Goal: Task Accomplishment & Management: Manage account settings

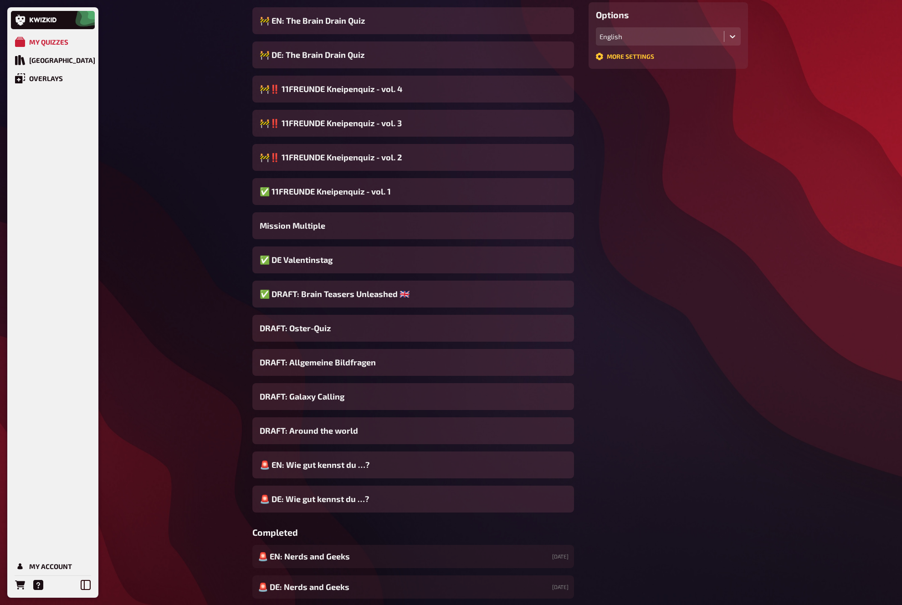
scroll to position [234, 0]
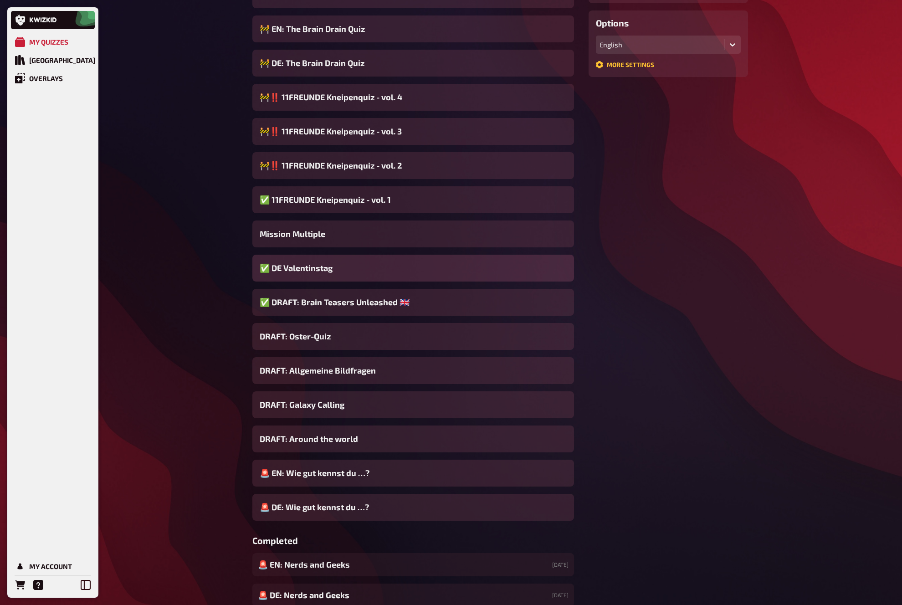
click at [333, 270] on div "✅ DE Valentinstag" at bounding box center [413, 268] width 322 height 27
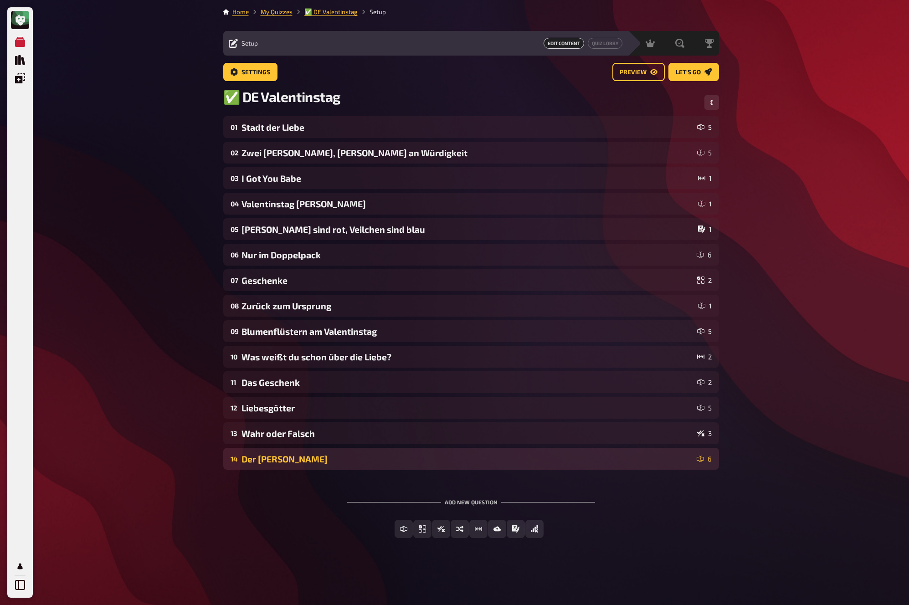
click at [289, 454] on div "Der Kuss" at bounding box center [466, 459] width 451 height 10
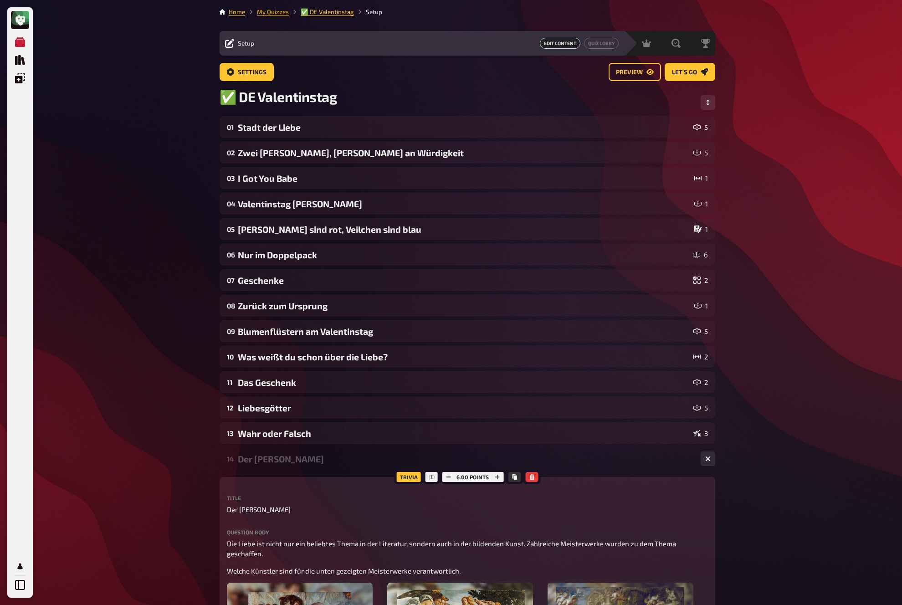
click at [280, 13] on link "My Quizzes" at bounding box center [273, 11] width 32 height 7
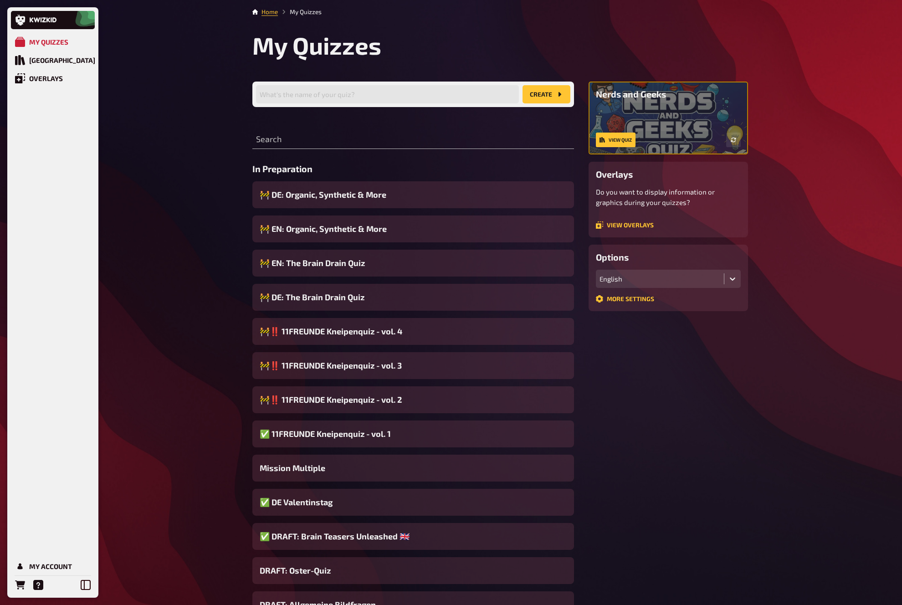
click at [361, 537] on span "✅ DRAFT: Brain Teasers Unleashed 🇬🇧" at bounding box center [335, 536] width 150 height 12
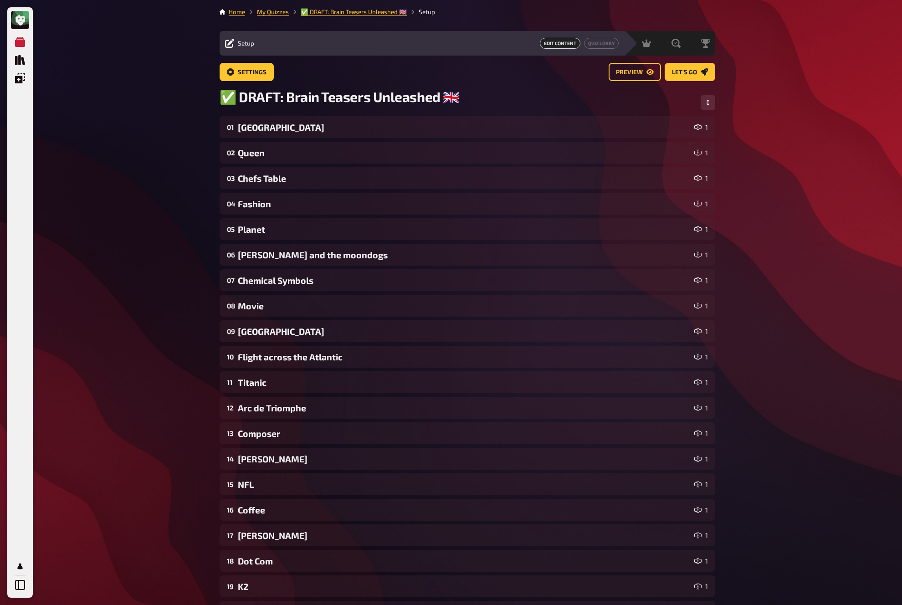
click at [148, 434] on div "My Quizzes Quiz Library Overlays My Account Home My Quizzes ✅ DRAFT: Brain Teas…" at bounding box center [451, 476] width 902 height 953
click at [273, 11] on link "My Quizzes" at bounding box center [273, 11] width 32 height 7
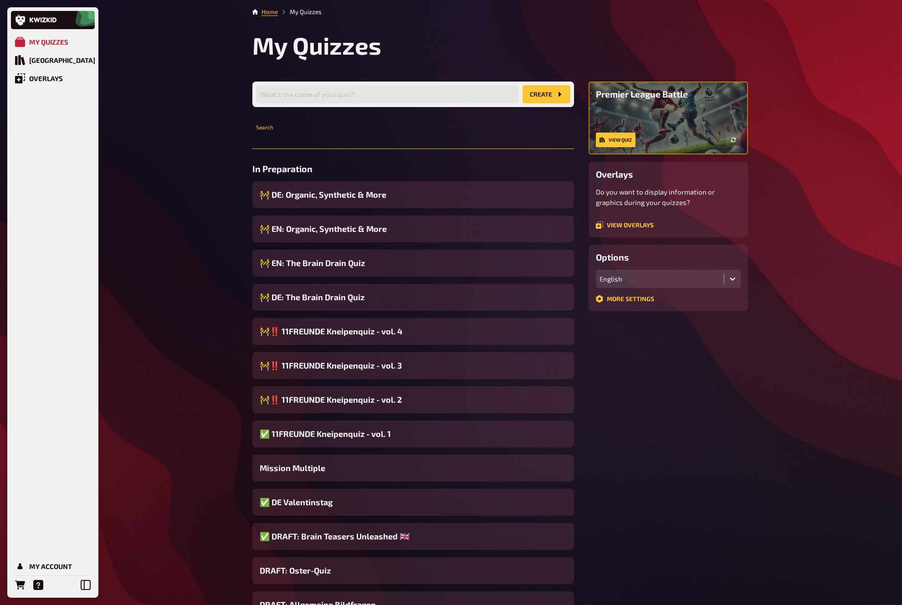
click at [304, 137] on input "text" at bounding box center [413, 140] width 322 height 18
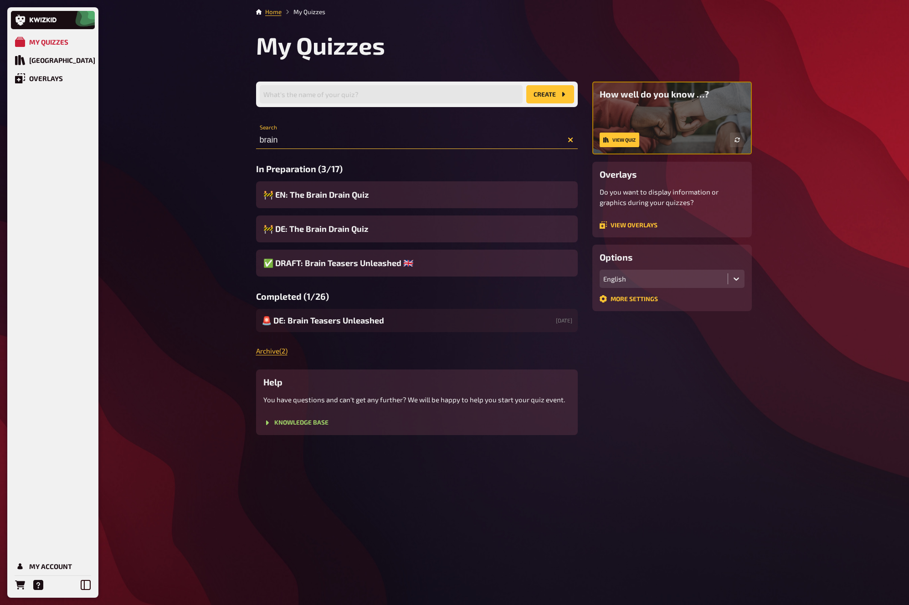
type input "brain"
click at [228, 322] on div "My Quizzes Quiz Library Overlays My Account Home My Quizzes My Quizzes What's t…" at bounding box center [454, 302] width 909 height 605
click at [228, 323] on div "My Quizzes Quiz Library Overlays My Account Home My Quizzes My Quizzes What's t…" at bounding box center [454, 302] width 909 height 605
click at [317, 262] on span "✅ DRAFT: Brain Teasers Unleashed 🇬🇧" at bounding box center [338, 263] width 150 height 12
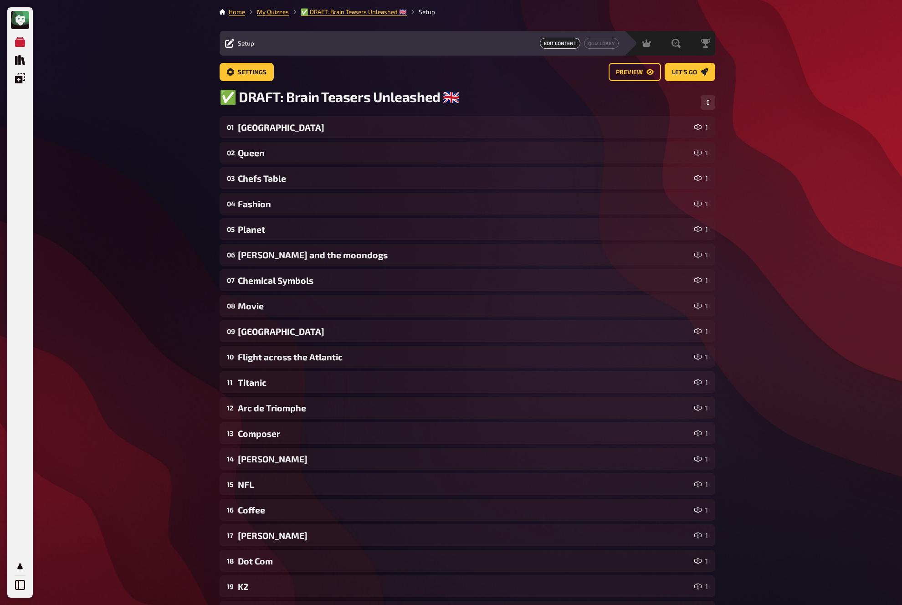
click at [161, 225] on div "My Quizzes Quiz Library Overlays My Account Home My Quizzes ✅ DRAFT: Brain Teas…" at bounding box center [451, 476] width 902 height 953
click at [284, 87] on div "Settings Preview Let's go" at bounding box center [468, 76] width 496 height 26
click at [284, 98] on span "✅ DRAFT: Brain Teasers Unleashed 🇬🇧" at bounding box center [340, 96] width 240 height 17
click at [194, 225] on div "My Quizzes Quiz Library Overlays My Account Home My Quizzes ✅ EN: Brain Teasers…" at bounding box center [451, 476] width 902 height 953
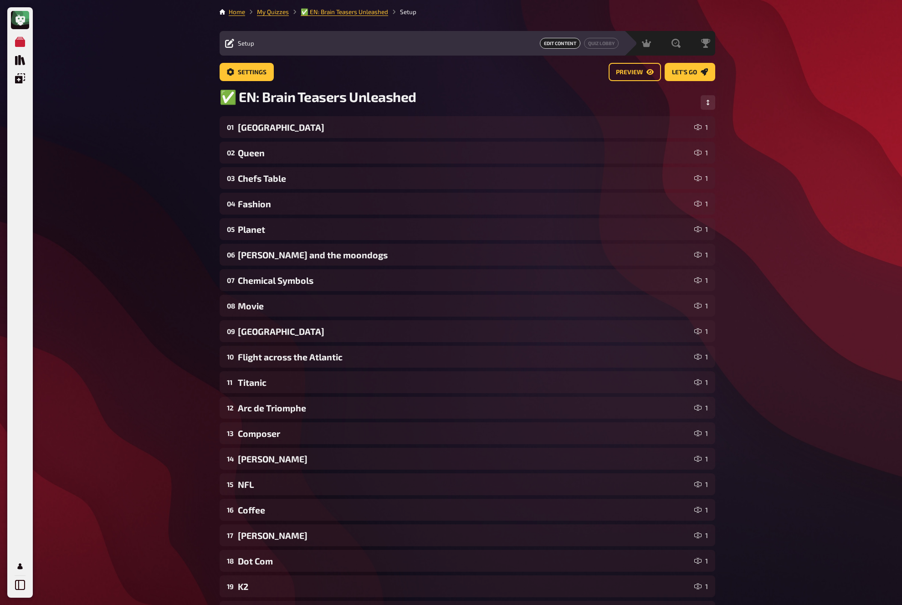
click at [206, 206] on div "My Quizzes Quiz Library Overlays My Account Home My Quizzes ✅ EN: Brain Teasers…" at bounding box center [451, 476] width 902 height 953
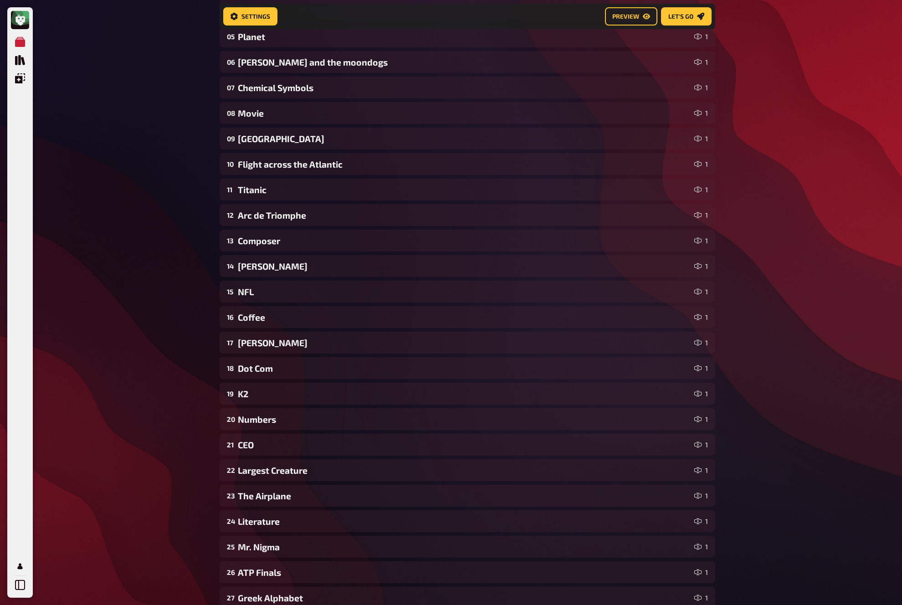
scroll to position [357, 0]
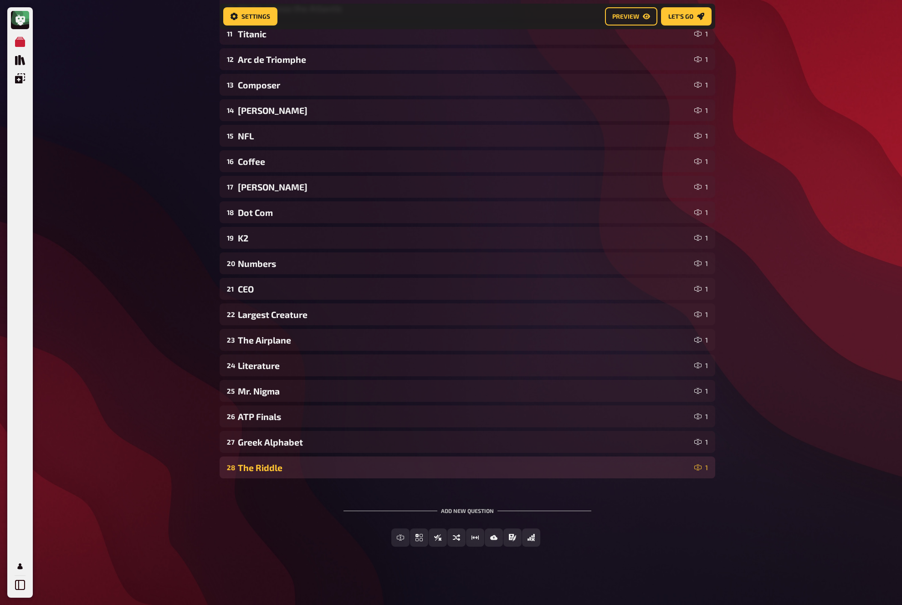
click at [325, 467] on div "The Riddle" at bounding box center [464, 467] width 453 height 10
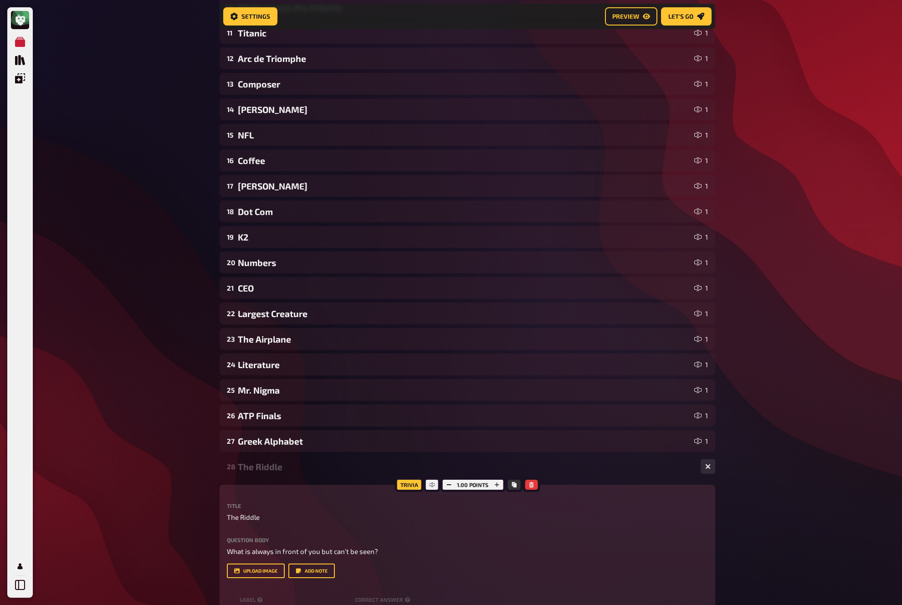
scroll to position [562, 0]
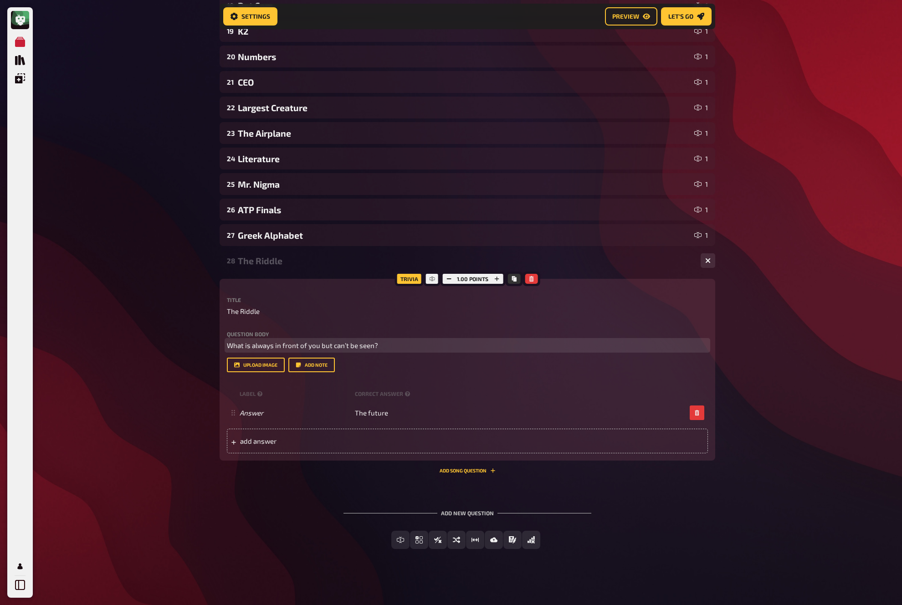
click at [394, 346] on p "What is always in front of you but can’t be seen?" at bounding box center [467, 345] width 481 height 10
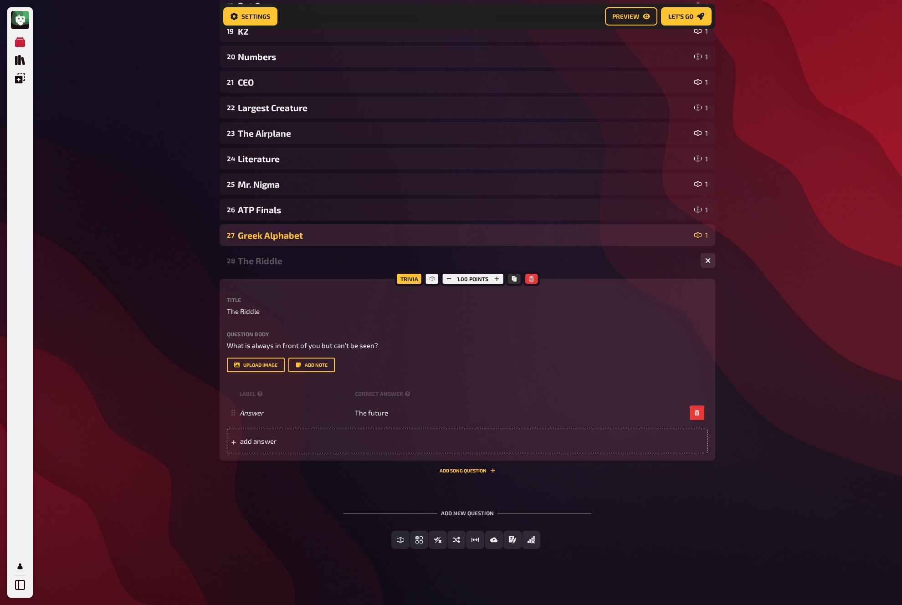
click at [362, 233] on div "Greek Alphabet" at bounding box center [464, 235] width 453 height 10
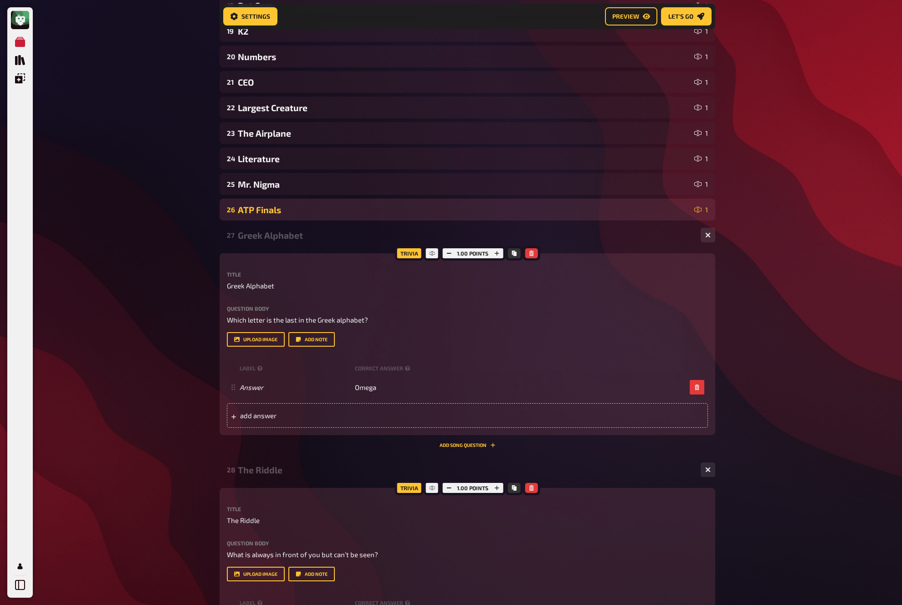
click at [362, 217] on div "26 ATP Finals 1" at bounding box center [468, 210] width 496 height 22
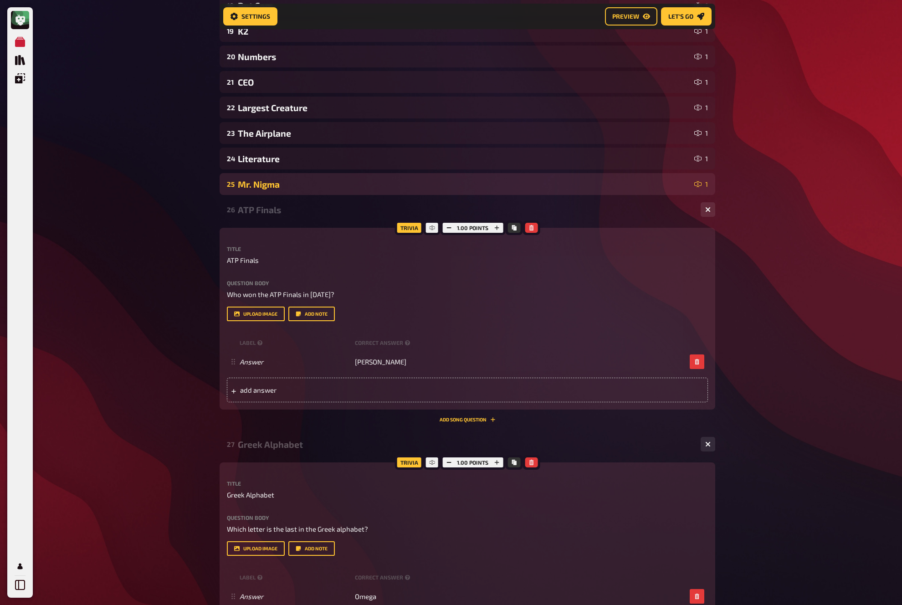
click at [347, 186] on div "Mr. Nigma" at bounding box center [464, 184] width 453 height 10
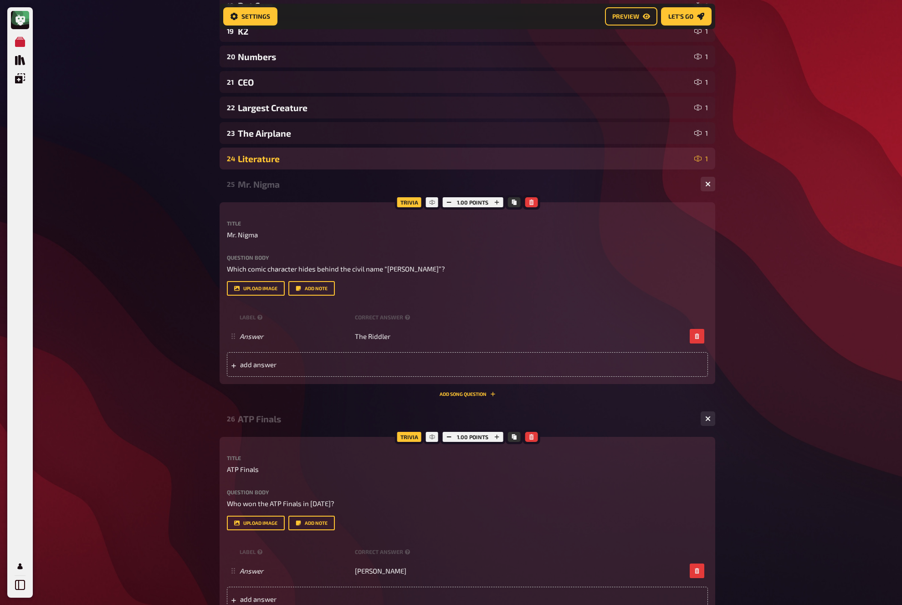
click at [352, 158] on div "Literature" at bounding box center [464, 158] width 453 height 10
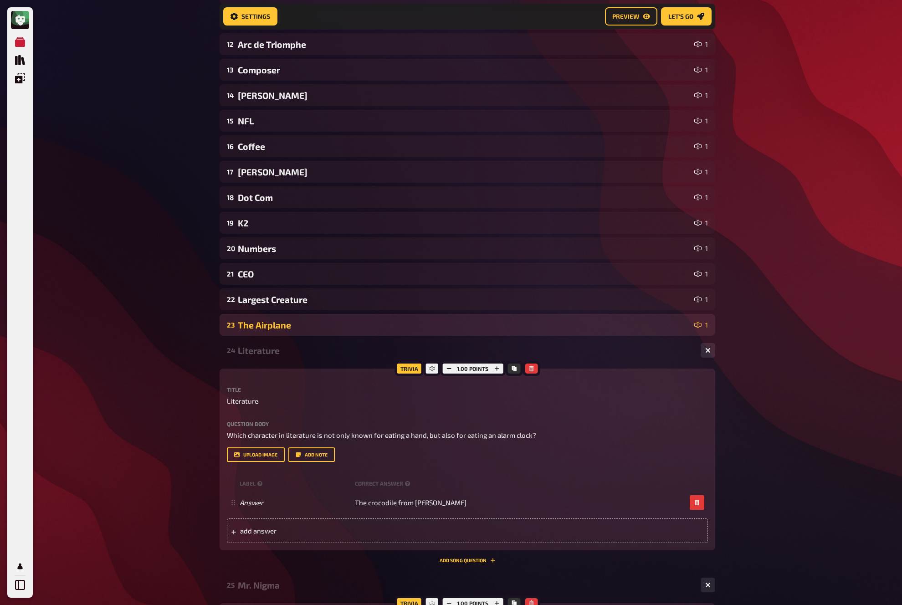
scroll to position [369, 0]
click at [270, 321] on div "23 The Airplane 1" at bounding box center [468, 326] width 496 height 22
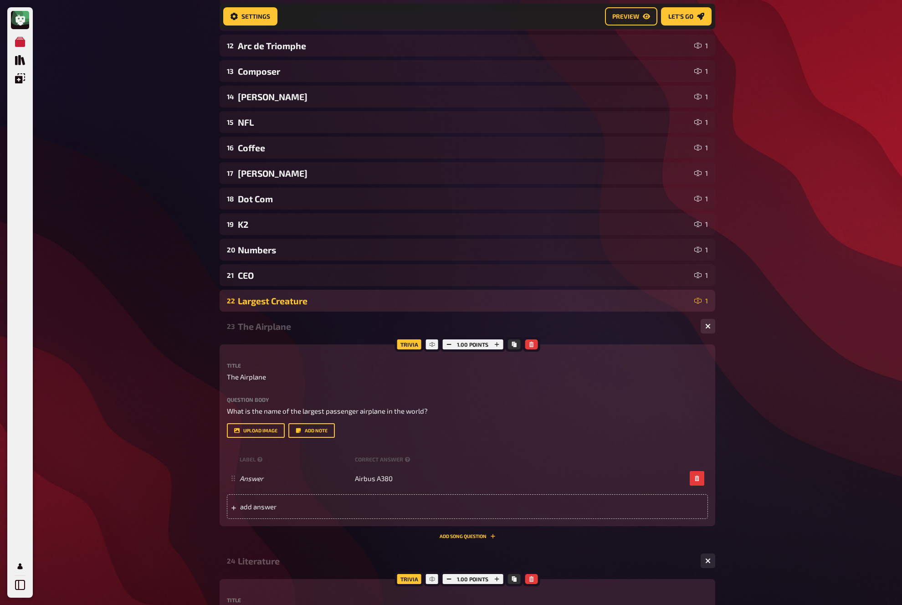
click at [273, 306] on div "Largest Creature" at bounding box center [464, 301] width 453 height 10
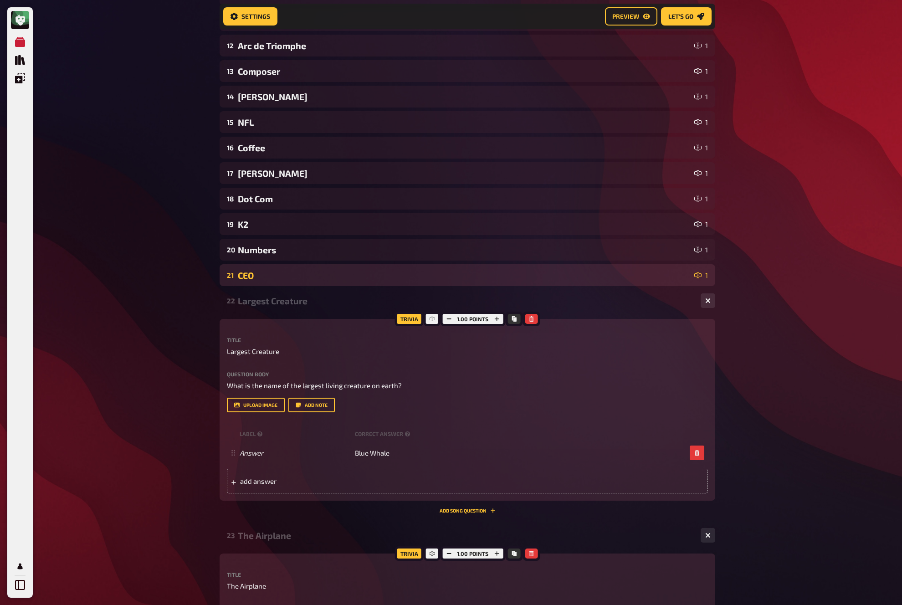
click at [281, 279] on div "CEO" at bounding box center [464, 275] width 453 height 10
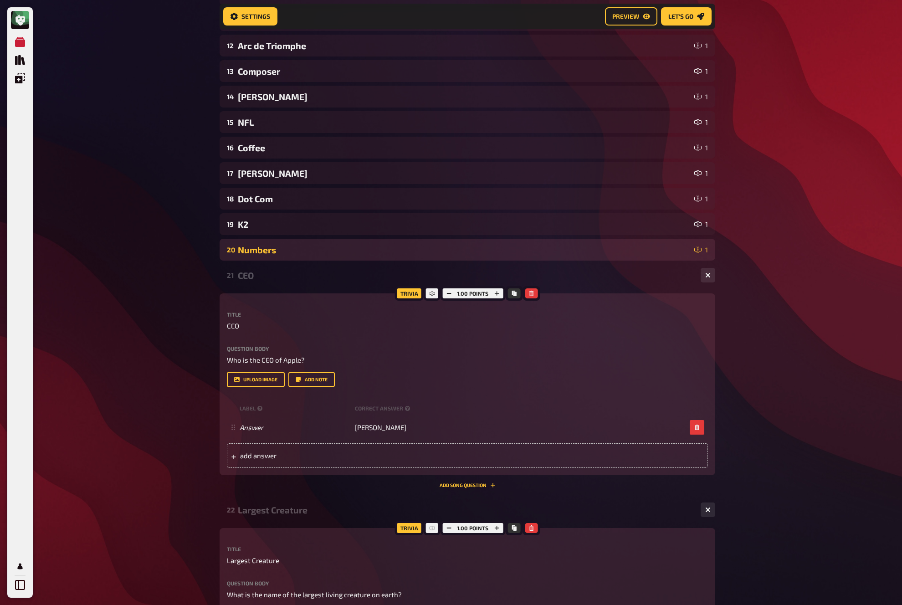
click at [285, 251] on div "Numbers" at bounding box center [464, 250] width 453 height 10
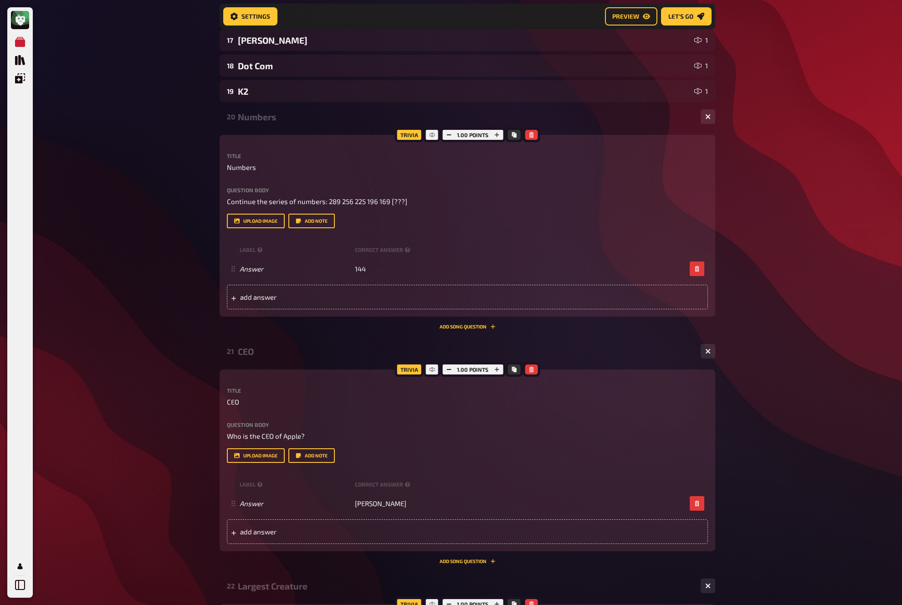
scroll to position [504, 0]
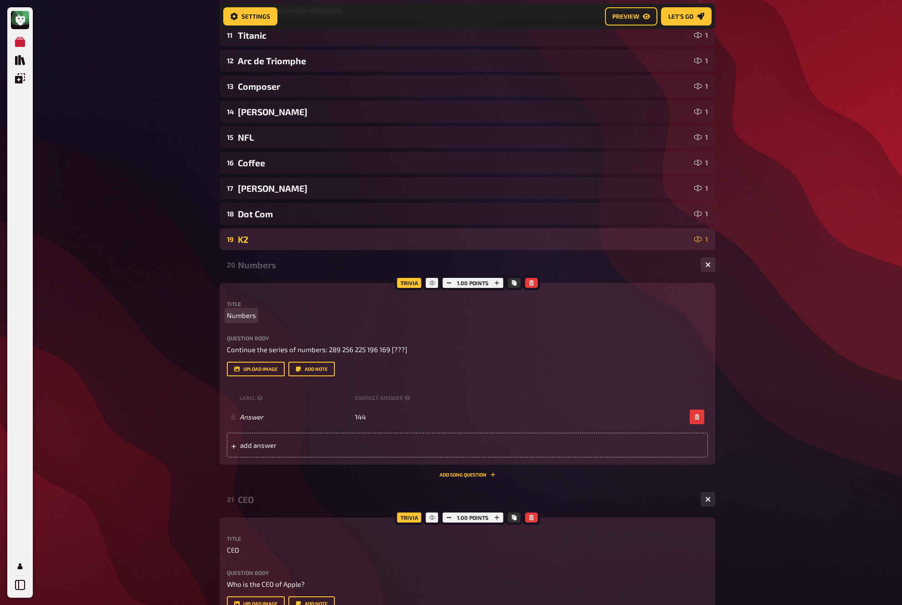
scroll to position [353, 0]
click at [305, 242] on div "K2" at bounding box center [464, 240] width 453 height 10
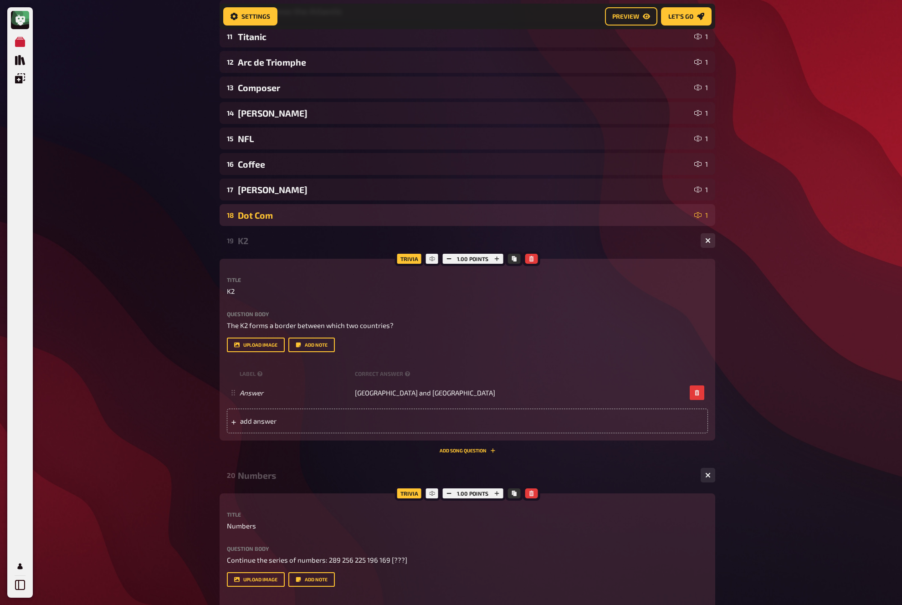
click at [317, 217] on div "Dot Com" at bounding box center [464, 215] width 453 height 10
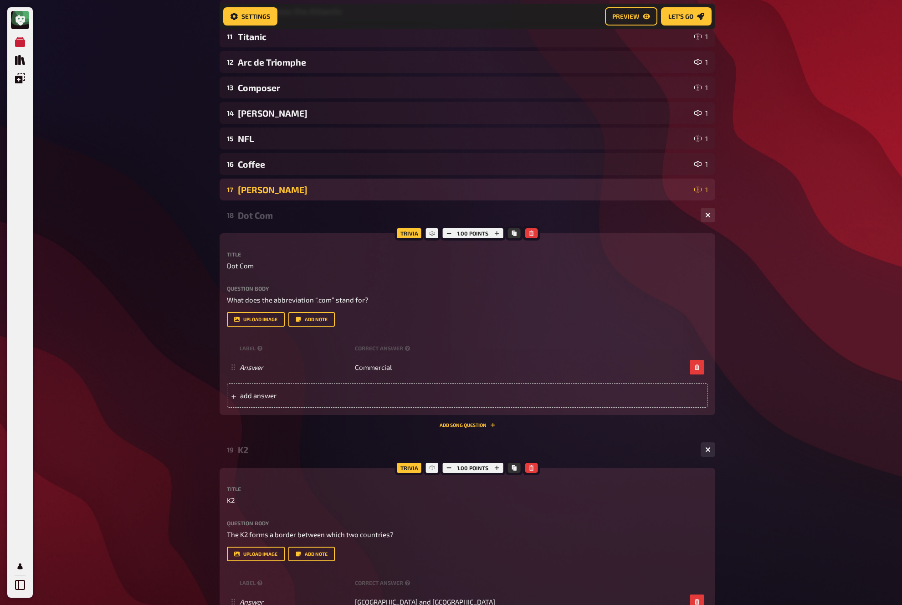
click at [323, 189] on div "Tom Hanks" at bounding box center [464, 189] width 453 height 10
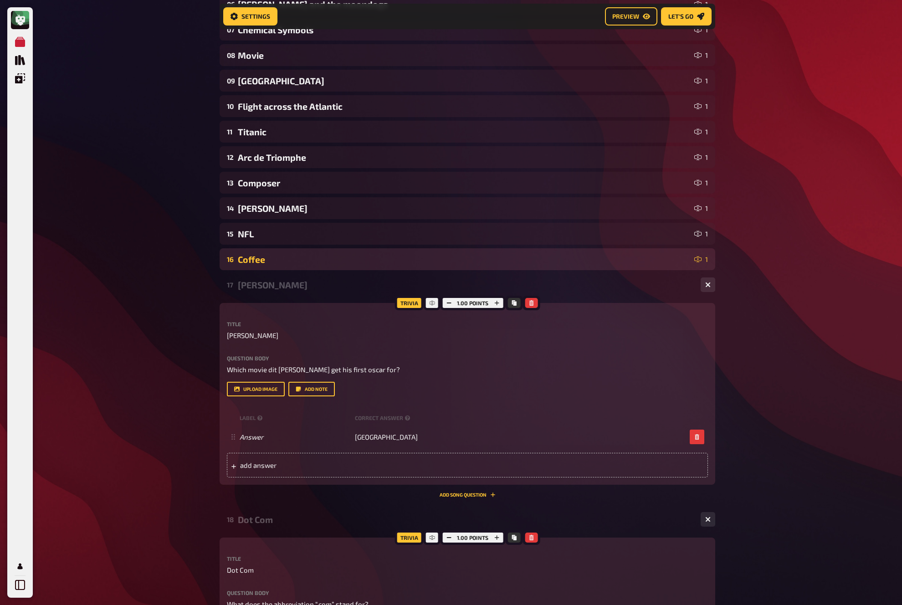
scroll to position [255, 0]
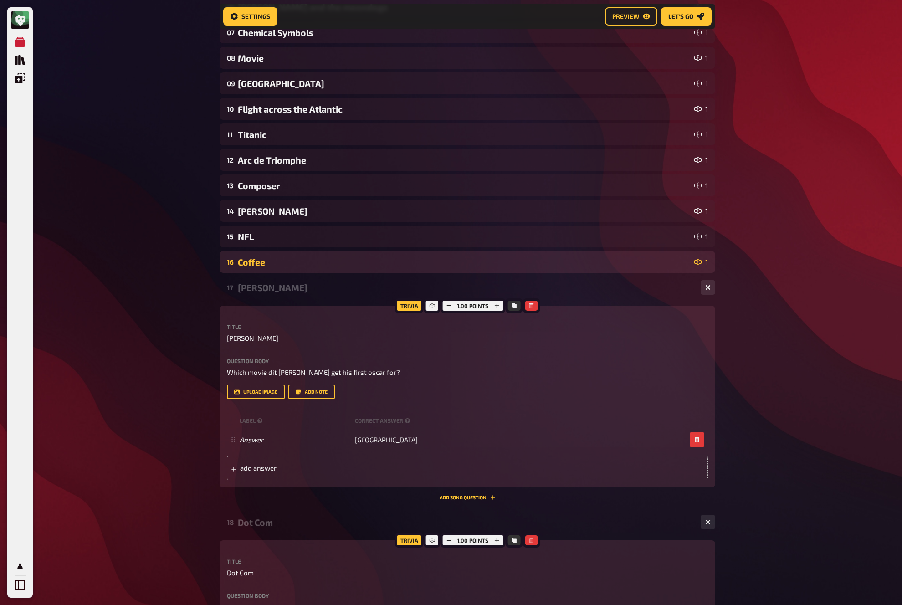
click at [309, 266] on div "Coffee" at bounding box center [464, 262] width 453 height 10
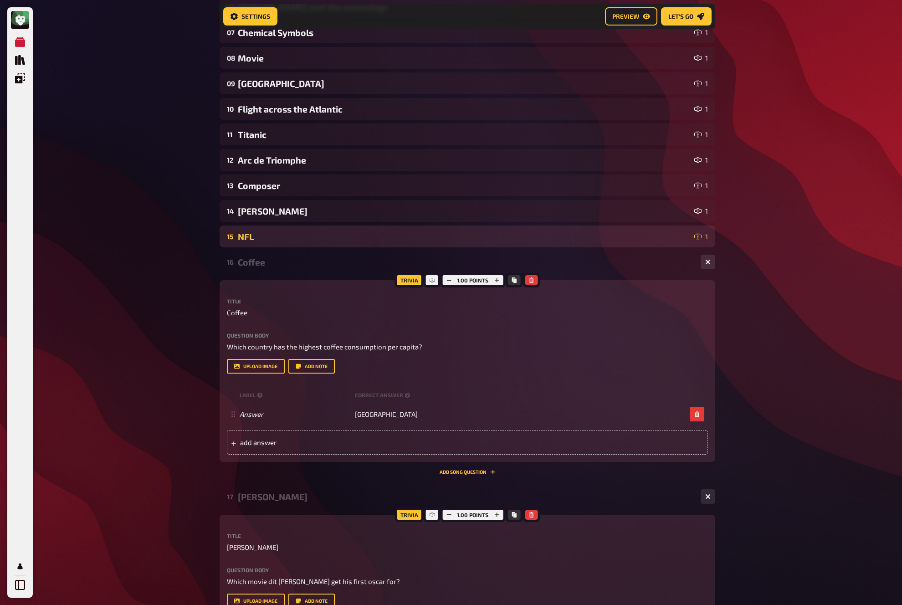
click at [307, 234] on div "NFL" at bounding box center [464, 236] width 453 height 10
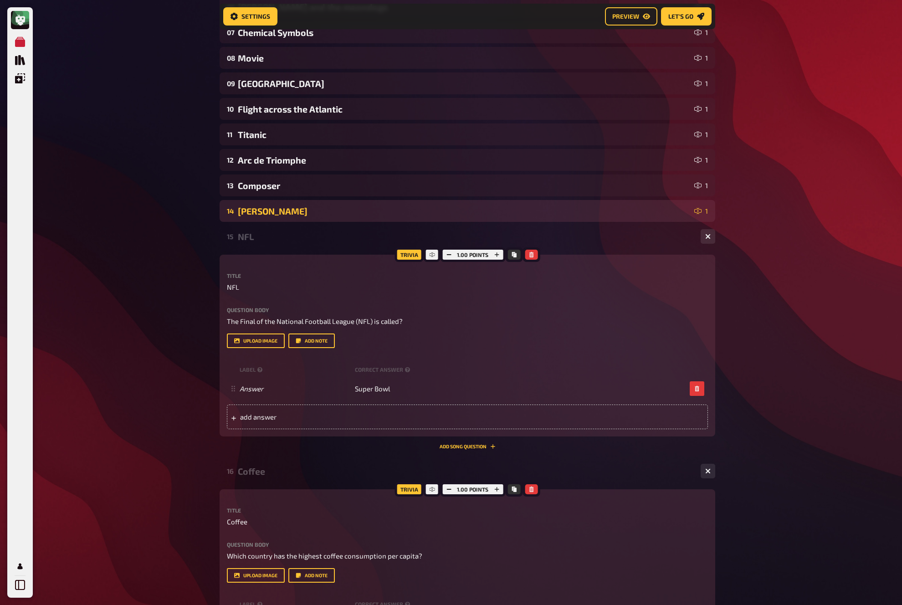
click at [308, 220] on div "14 Lord Vader 1" at bounding box center [468, 211] width 496 height 22
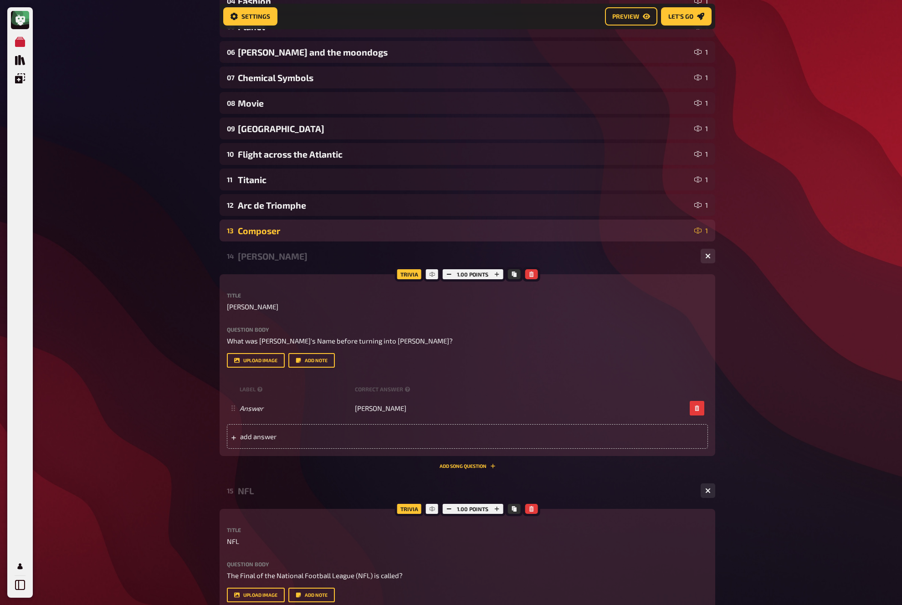
scroll to position [207, 0]
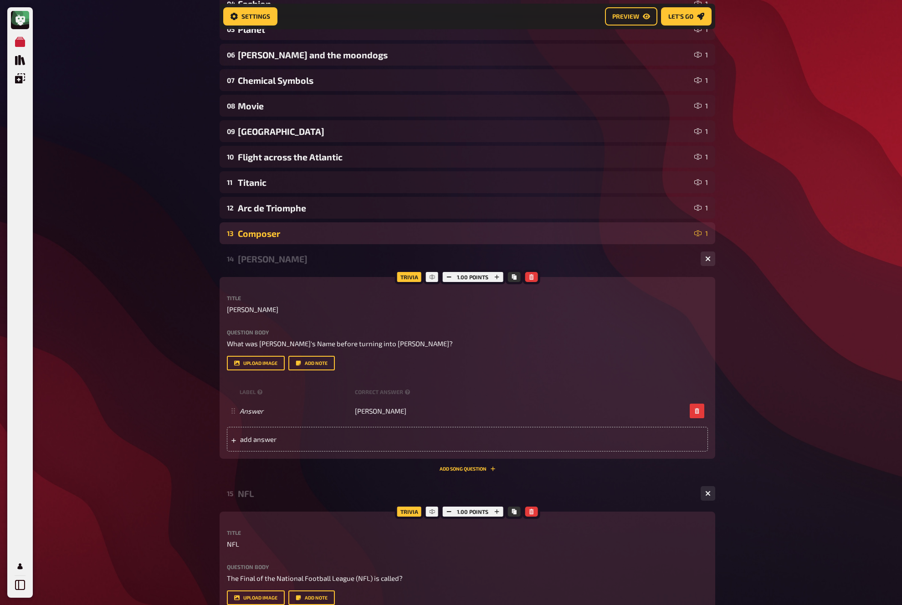
click at [307, 236] on div "Composer" at bounding box center [464, 233] width 453 height 10
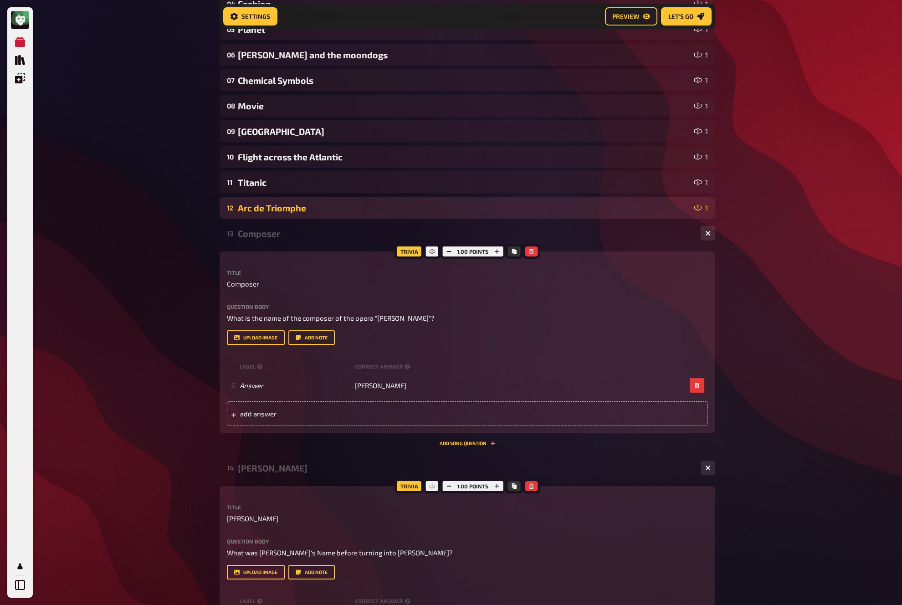
click at [310, 208] on div "Arc de Triomphe" at bounding box center [464, 208] width 453 height 10
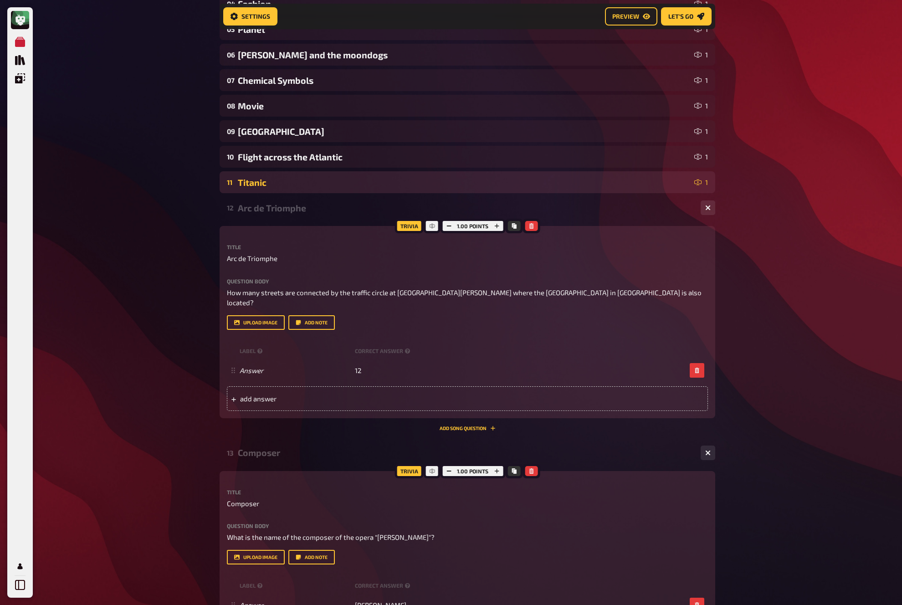
click at [311, 190] on div "11 Titanic 1" at bounding box center [468, 182] width 496 height 22
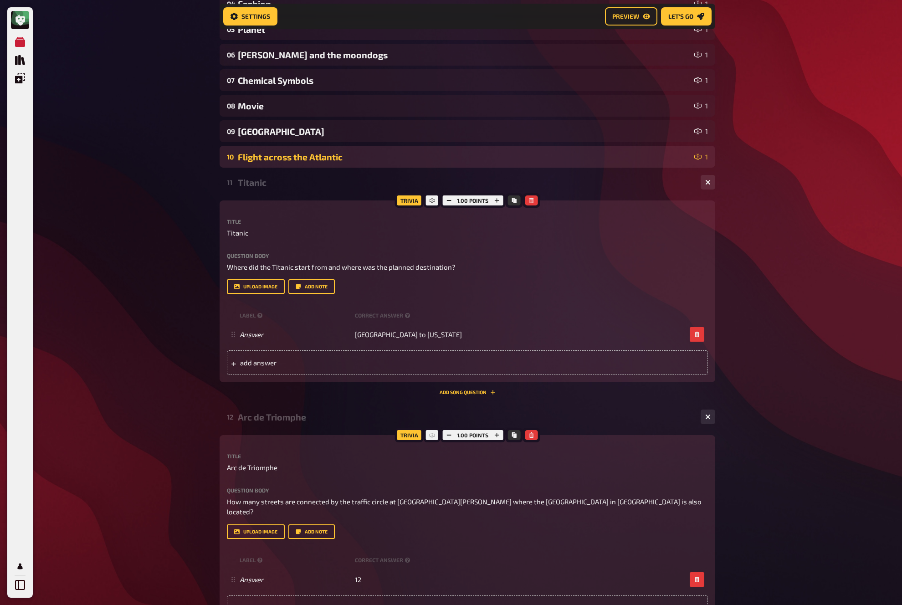
click at [317, 161] on div "Flight across the Atlantic" at bounding box center [464, 157] width 453 height 10
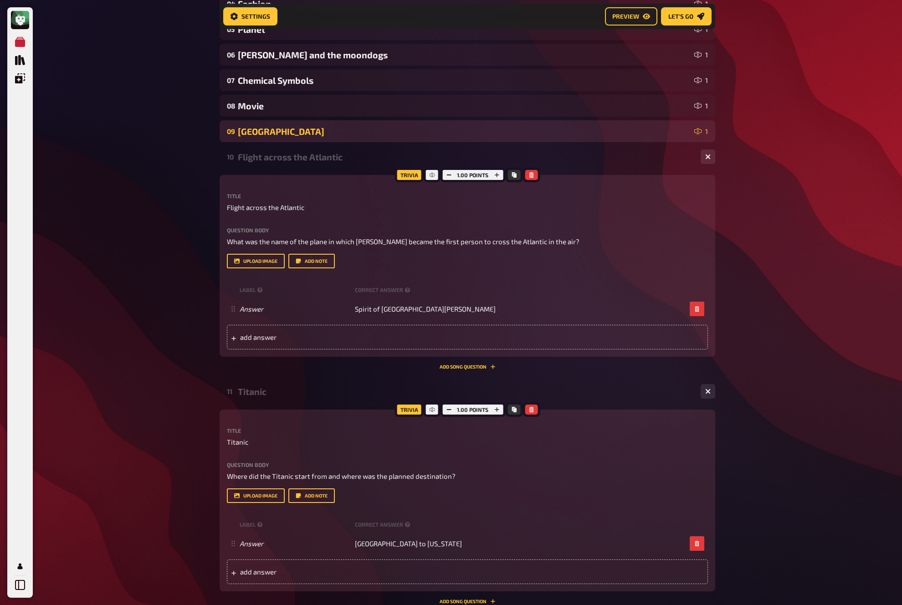
click at [316, 140] on div "09 United States 1" at bounding box center [468, 131] width 496 height 22
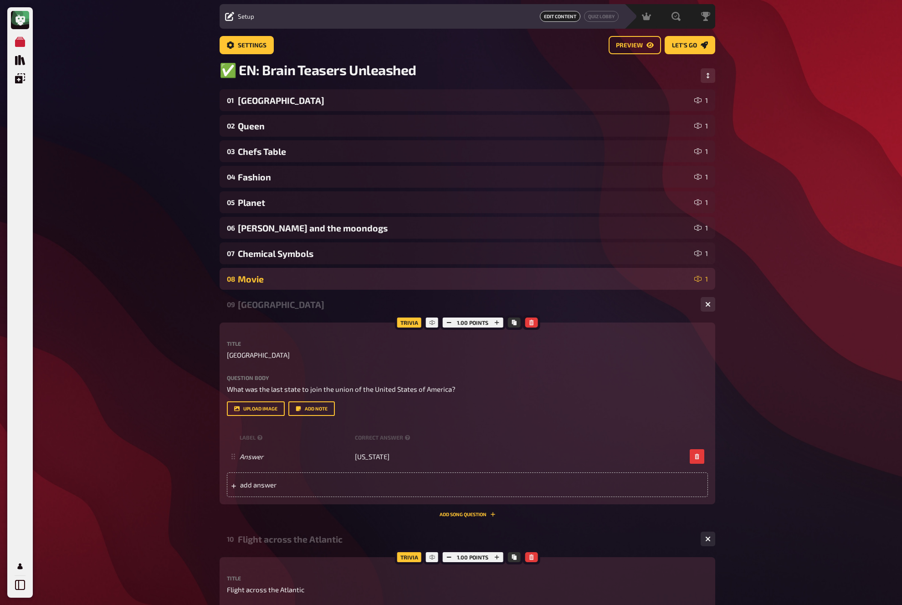
scroll to position [26, 0]
click at [307, 279] on div "Movie" at bounding box center [464, 280] width 453 height 10
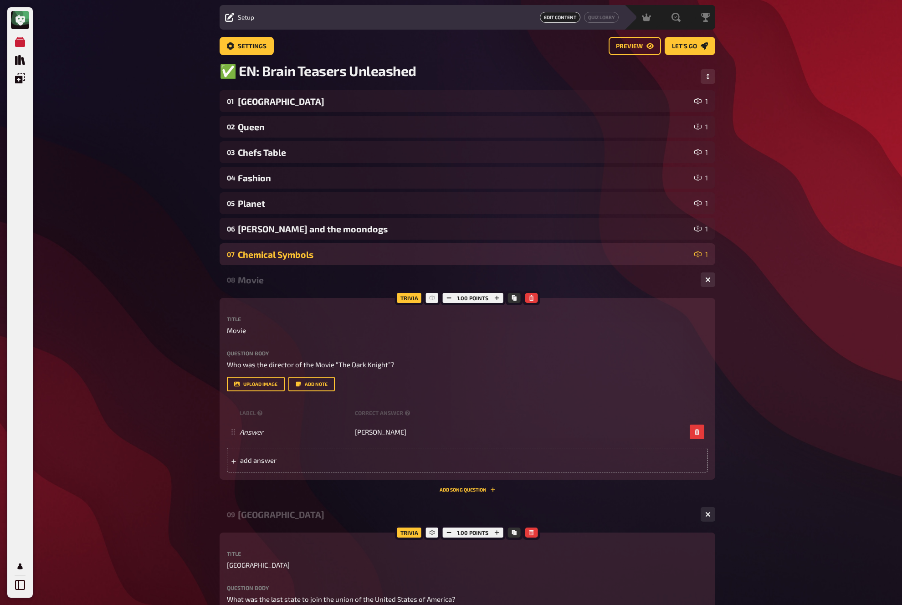
click at [314, 255] on div "Chemical Symbols" at bounding box center [464, 254] width 453 height 10
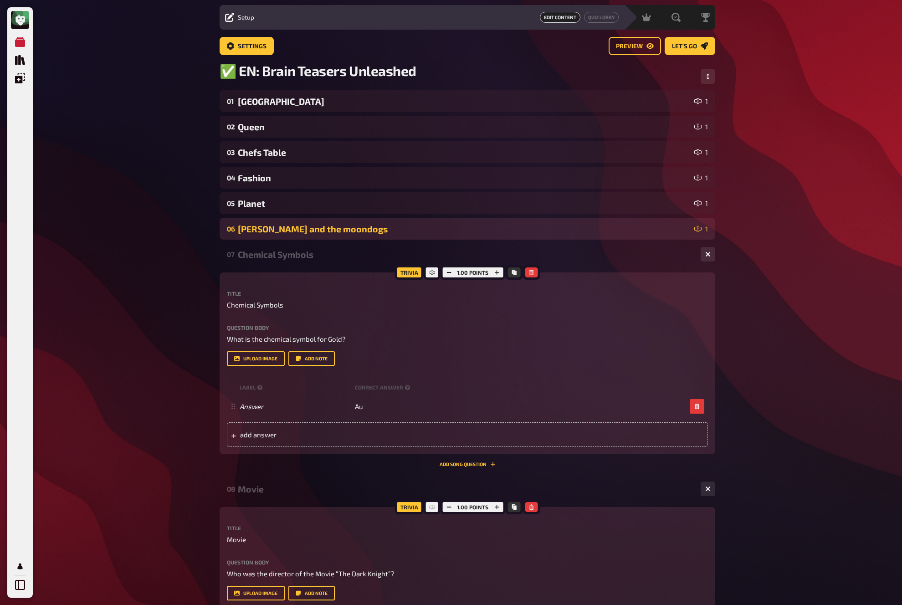
click at [318, 231] on div "Johnny and the moondogs" at bounding box center [464, 229] width 453 height 10
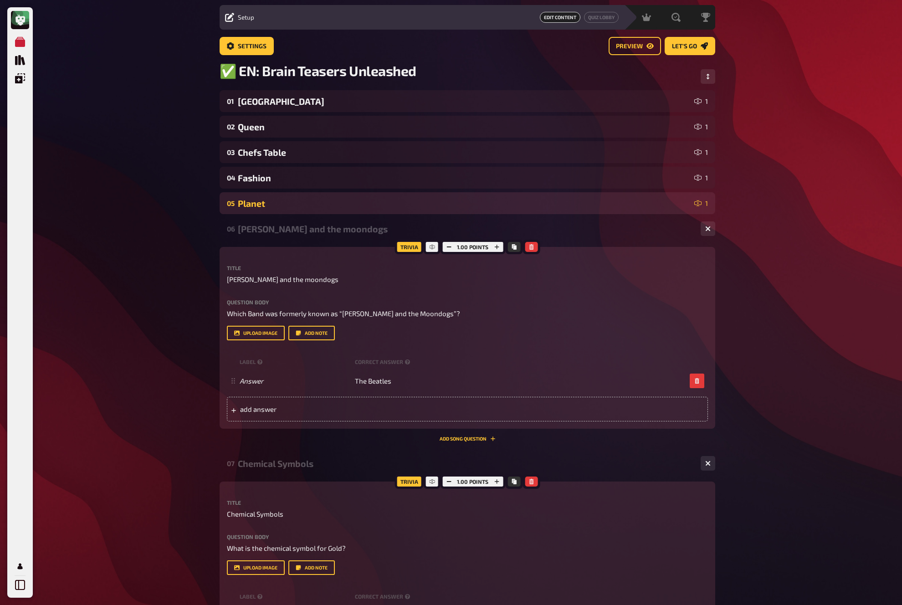
click at [320, 206] on div "Planet" at bounding box center [464, 203] width 453 height 10
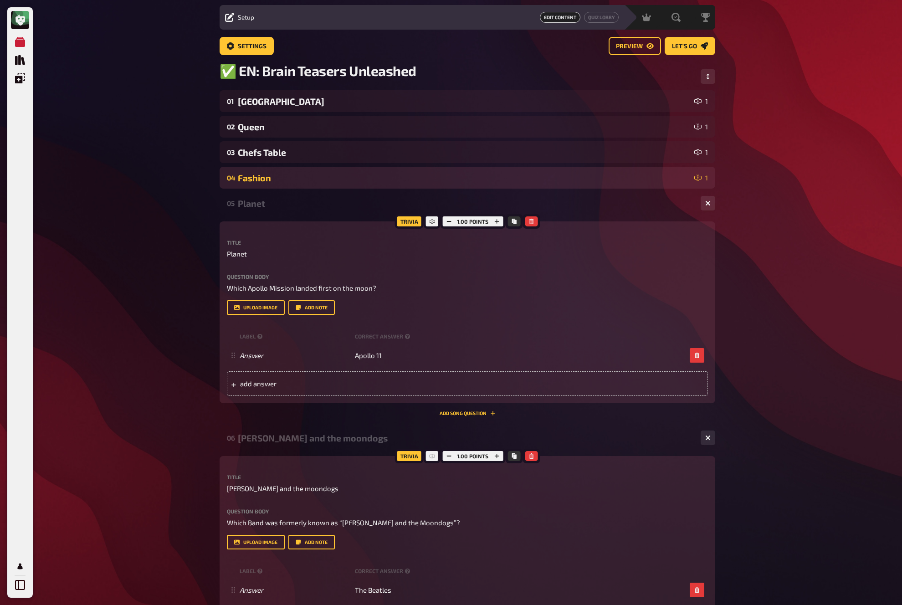
click at [323, 176] on div "Fashion" at bounding box center [464, 178] width 453 height 10
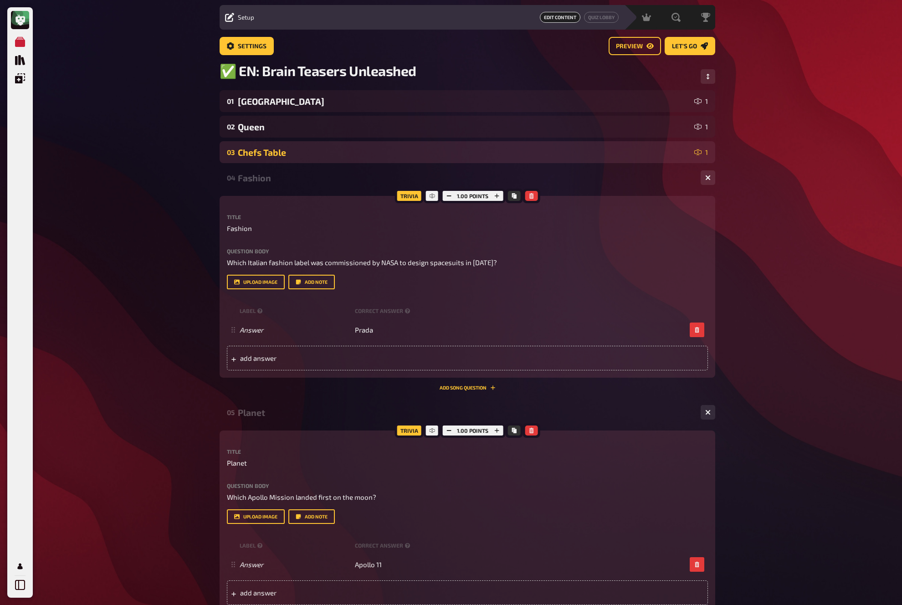
click at [326, 157] on div "Chefs Table" at bounding box center [464, 152] width 453 height 10
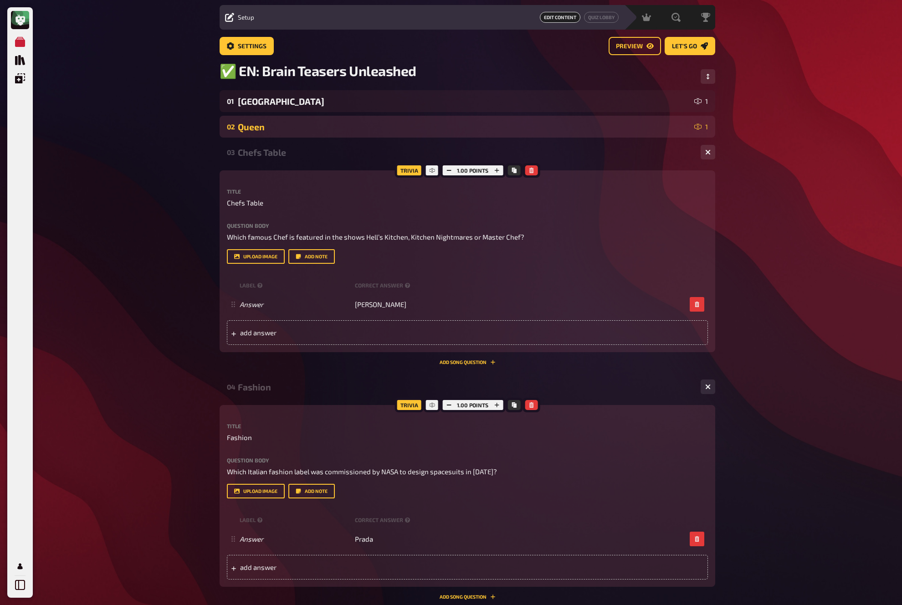
click at [331, 128] on div "Queen" at bounding box center [464, 127] width 453 height 10
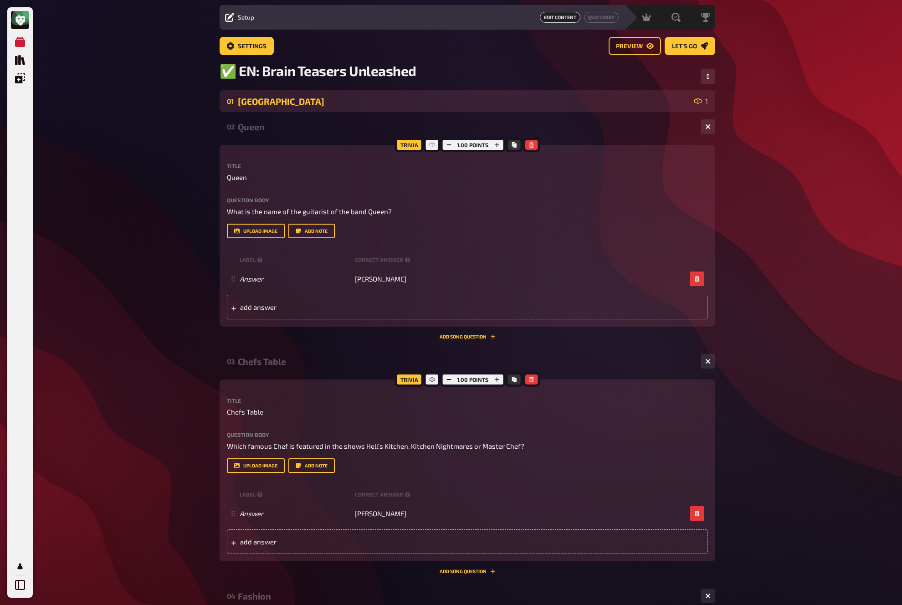
click at [334, 104] on div "Antarctica" at bounding box center [464, 101] width 453 height 10
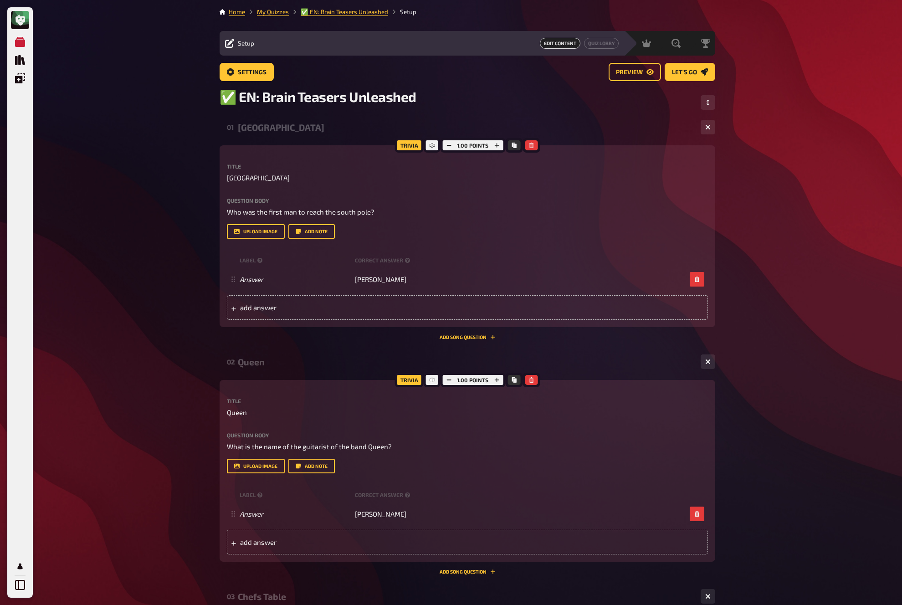
click at [271, 8] on link "My Quizzes" at bounding box center [273, 11] width 32 height 7
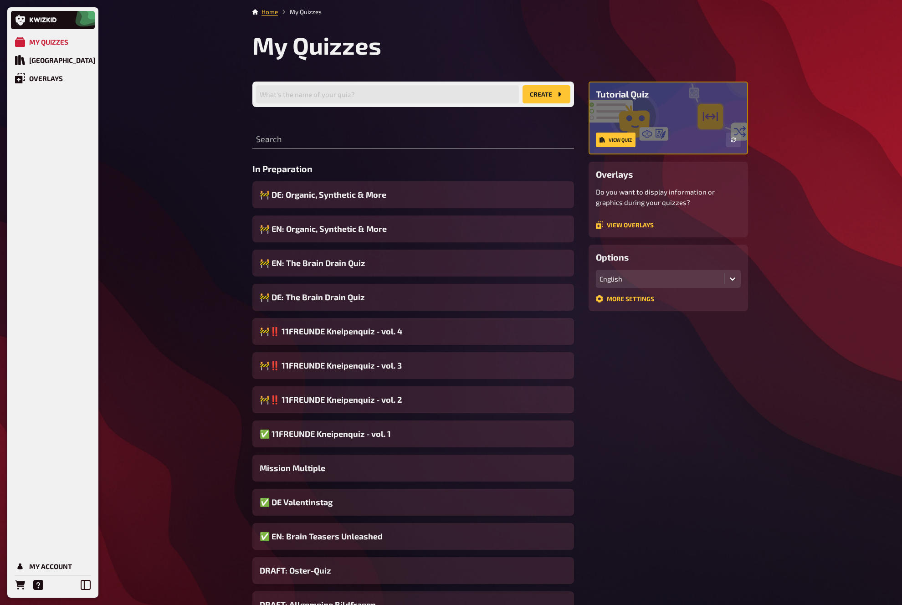
click at [62, 63] on div "Quiz Library" at bounding box center [62, 60] width 66 height 8
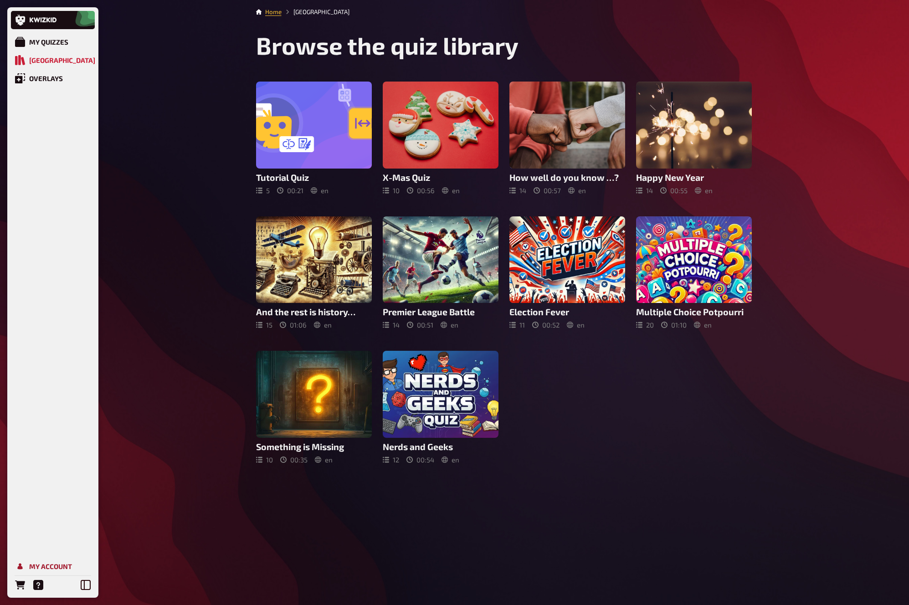
click at [56, 566] on div "My Account" at bounding box center [50, 566] width 43 height 8
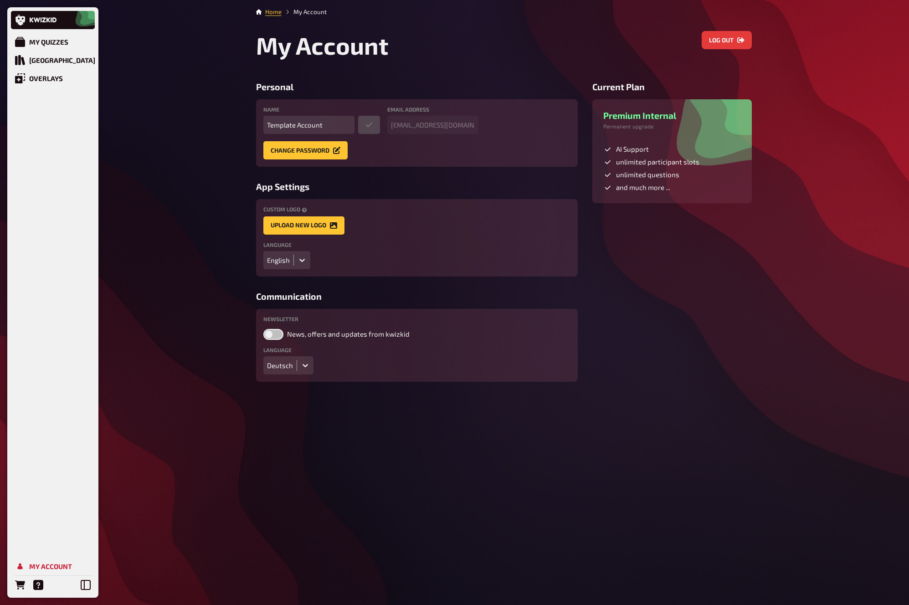
click at [282, 263] on div "English" at bounding box center [278, 260] width 23 height 8
click at [278, 275] on div "Deutsch" at bounding box center [286, 278] width 47 height 15
click at [63, 61] on div "Quiz Sammlung" at bounding box center [57, 60] width 56 height 8
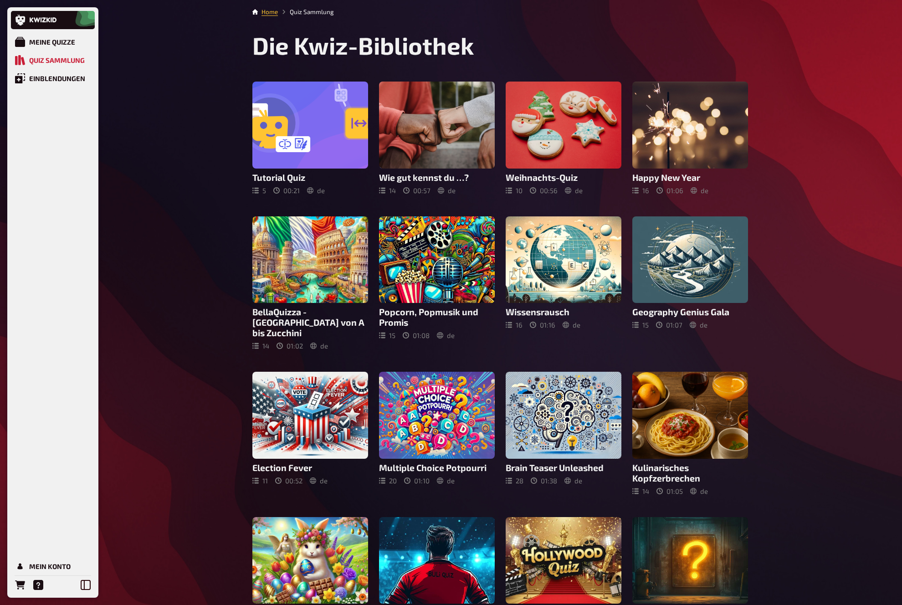
click at [217, 258] on div "Meine Quizze Quiz Sammlung Einblendungen Mein Konto Home Quiz Sammlung Die Kwiz…" at bounding box center [451, 404] width 902 height 808
click at [214, 260] on div "Meine Quizze Quiz Sammlung Einblendungen Mein Konto Home Quiz Sammlung Die Kwiz…" at bounding box center [451, 404] width 902 height 808
click at [209, 255] on div "Meine Quizze Quiz Sammlung Einblendungen Mein Konto Home Quiz Sammlung Die Kwiz…" at bounding box center [451, 404] width 902 height 808
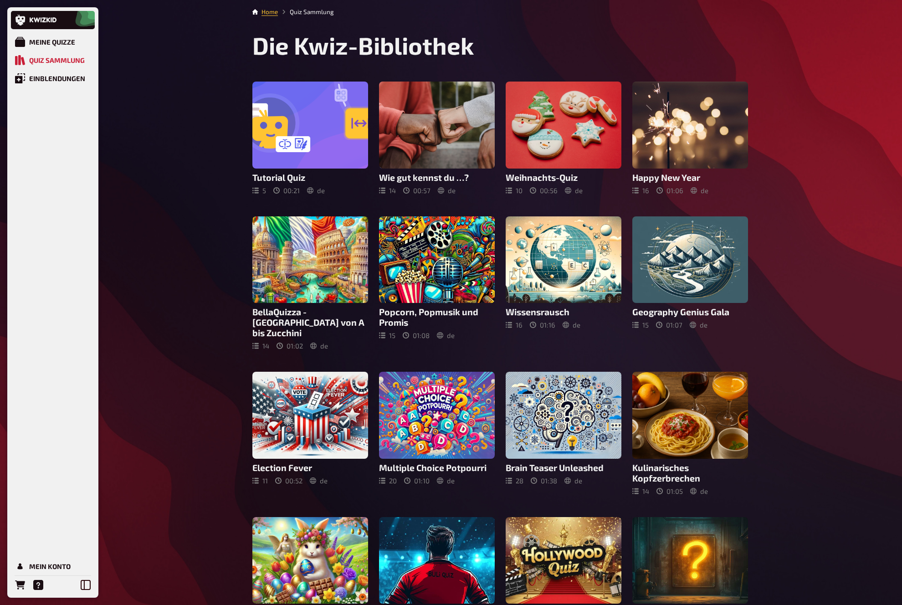
click at [209, 255] on div "Meine Quizze Quiz Sammlung Einblendungen Mein Konto Home Quiz Sammlung Die Kwiz…" at bounding box center [451, 404] width 902 height 808
click at [56, 43] on div "Meine Quizze" at bounding box center [52, 42] width 46 height 8
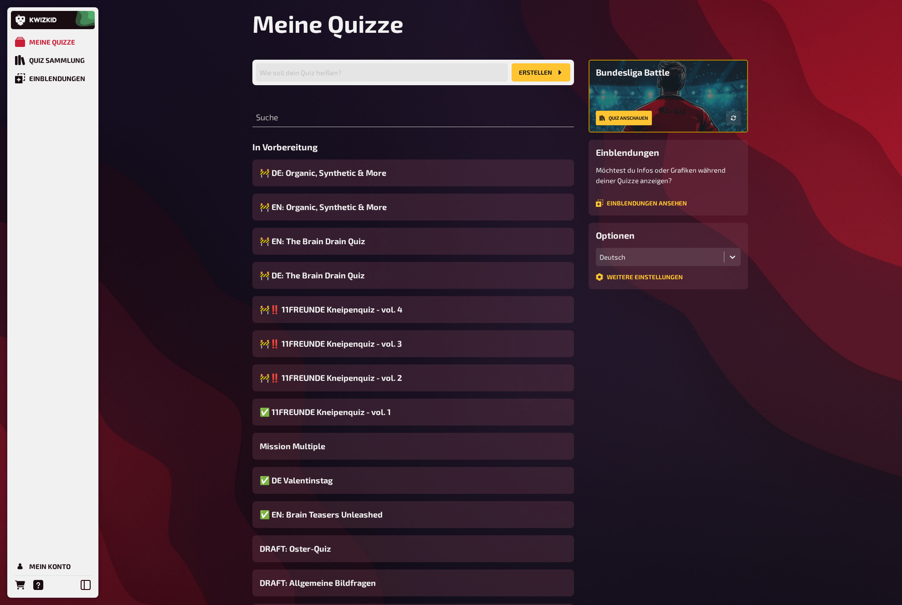
scroll to position [28, 0]
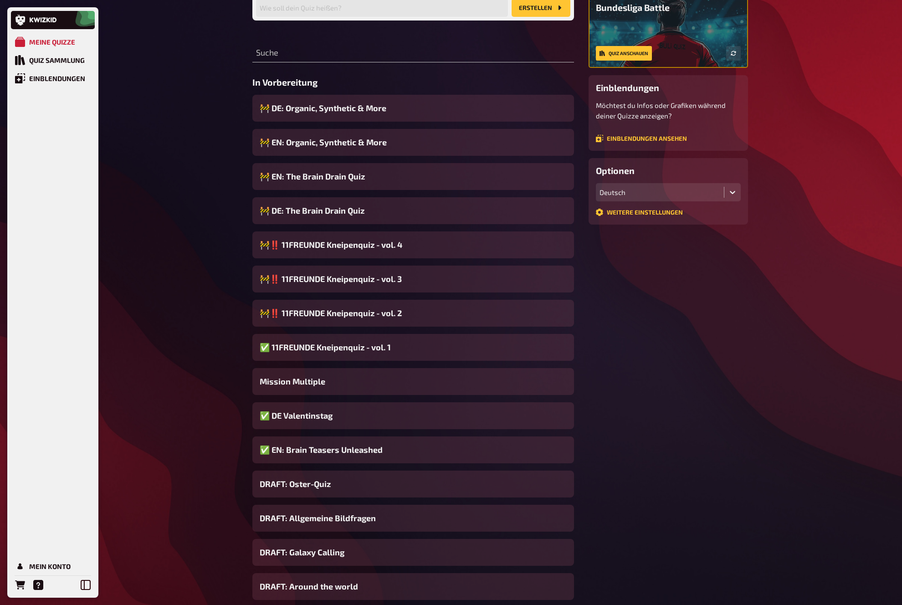
scroll to position [92, 0]
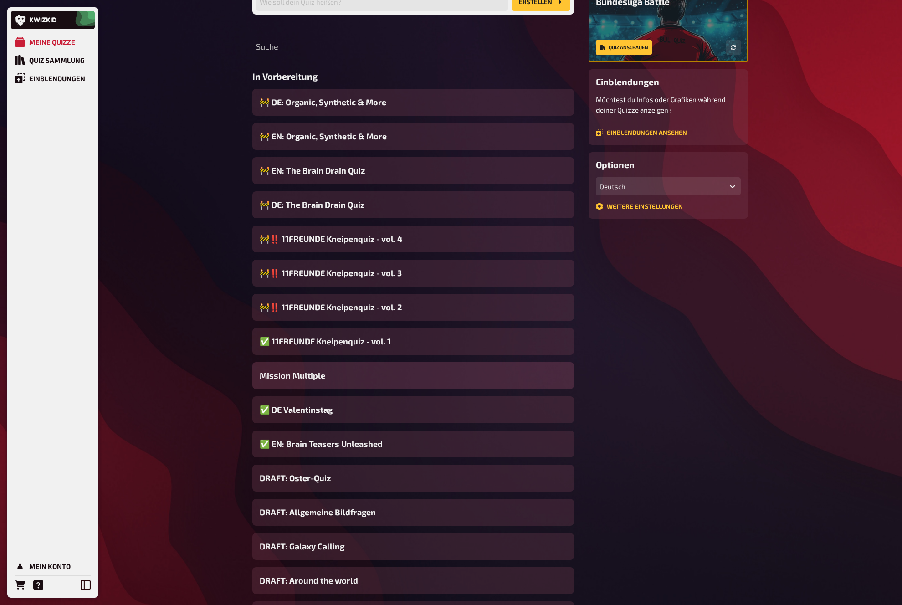
click at [370, 378] on div "Mission Multiple" at bounding box center [413, 375] width 322 height 27
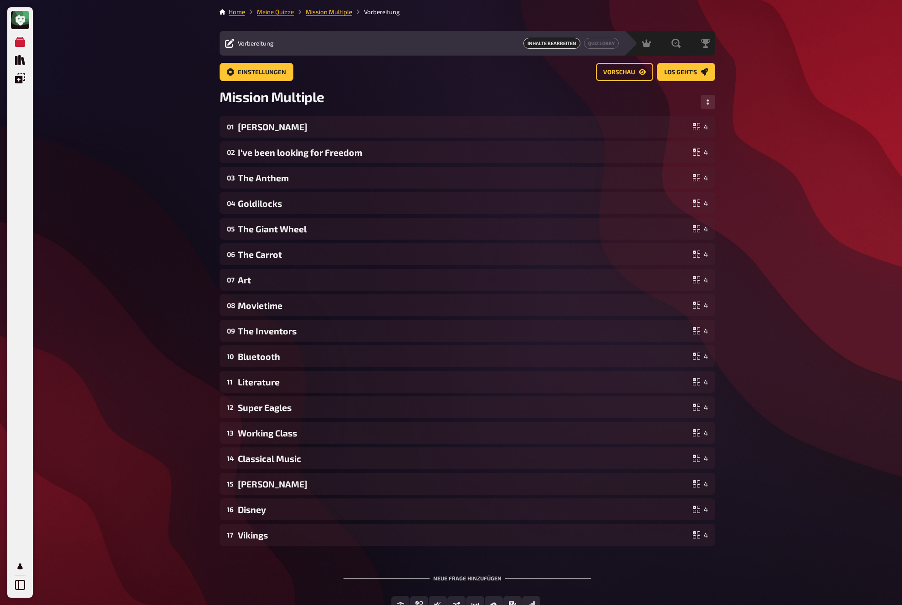
click at [284, 11] on link "Meine Quizze" at bounding box center [275, 11] width 37 height 7
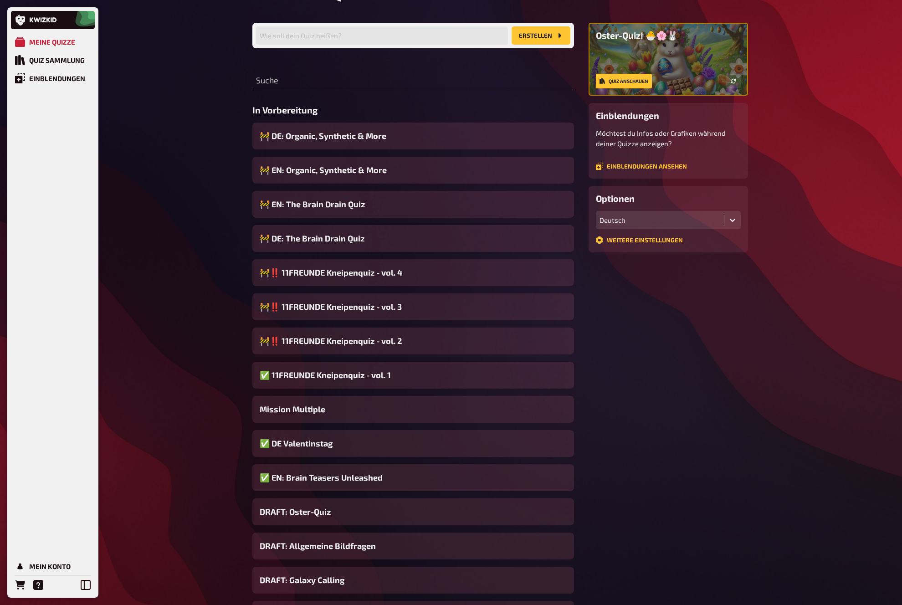
scroll to position [170, 0]
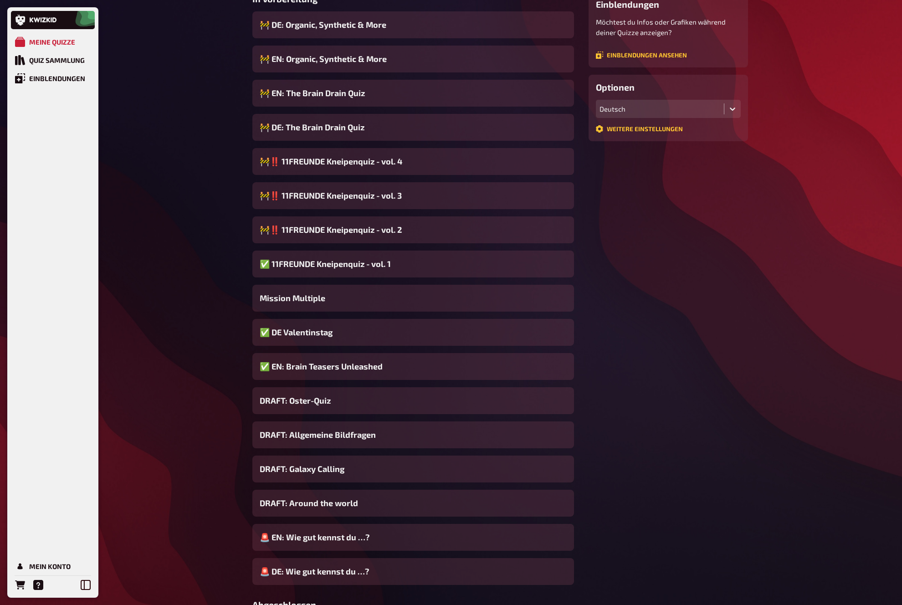
click at [311, 501] on span "DRAFT: Around the world" at bounding box center [309, 503] width 98 height 12
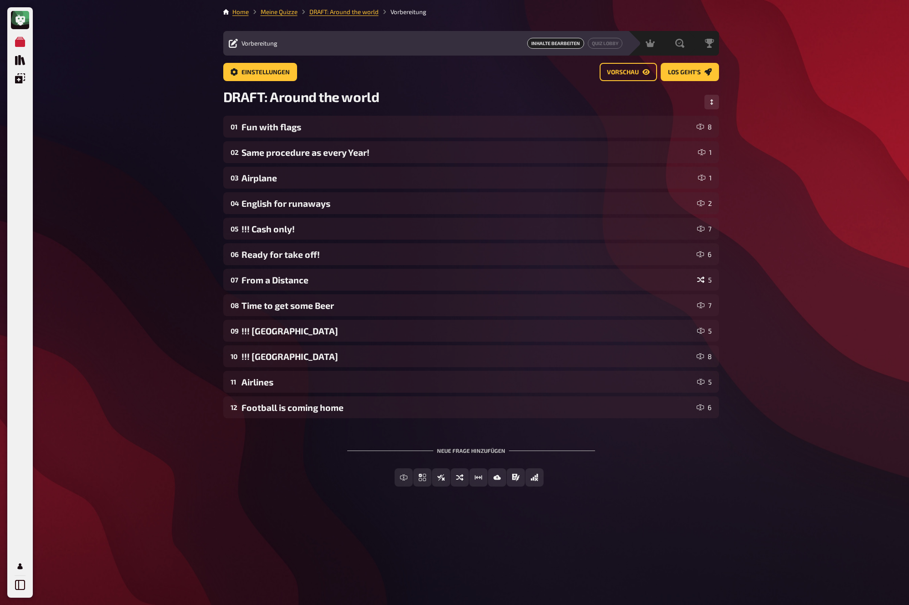
click at [187, 366] on div "Meine Quizze Quiz Sammlung Einblendungen Mein Konto Home Meine Quizze DRAFT: Ar…" at bounding box center [454, 302] width 909 height 605
click at [189, 363] on div "Meine Quizze Quiz Sammlung Einblendungen Mein Konto Home Meine Quizze DRAFT: Ar…" at bounding box center [454, 302] width 909 height 605
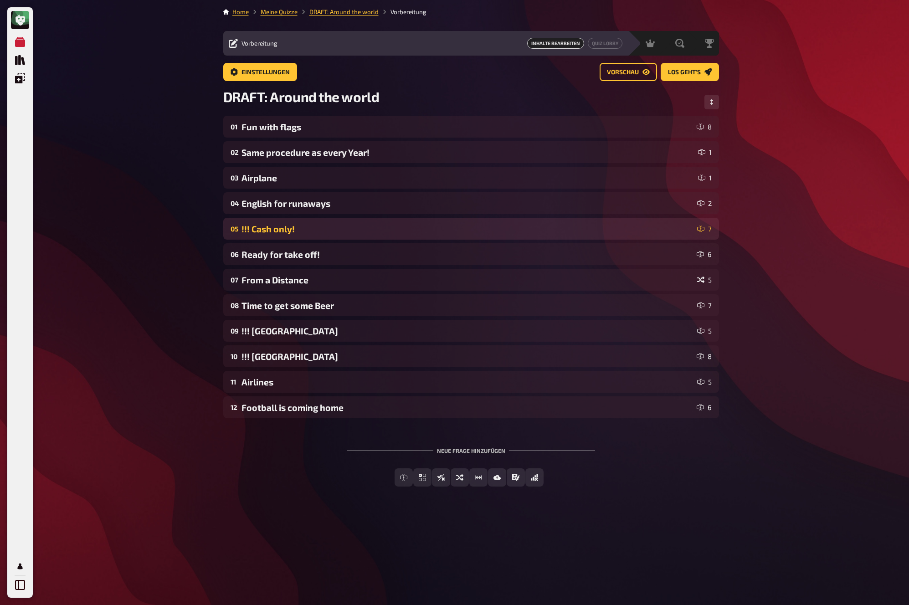
click at [267, 229] on div "!!! Cash only!" at bounding box center [467, 229] width 452 height 10
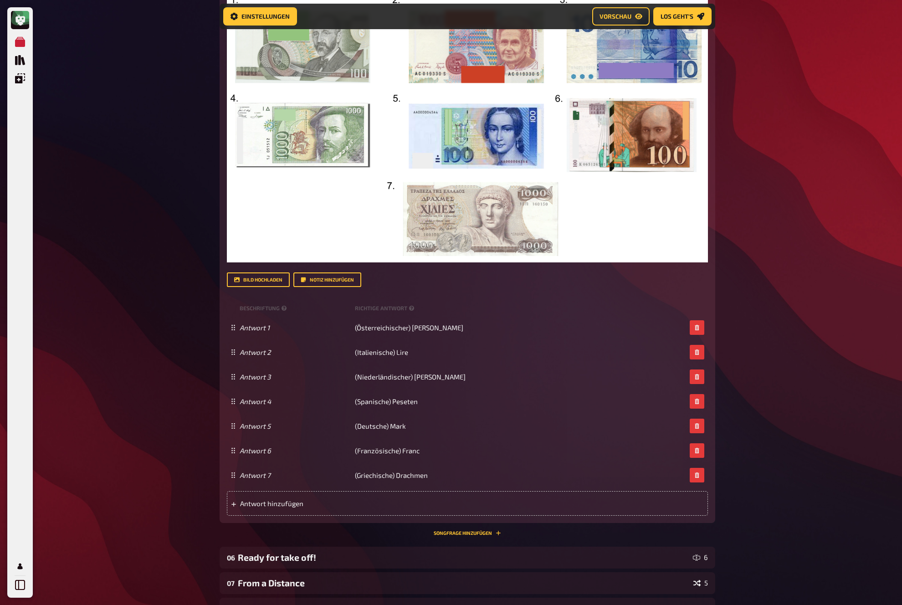
scroll to position [46, 0]
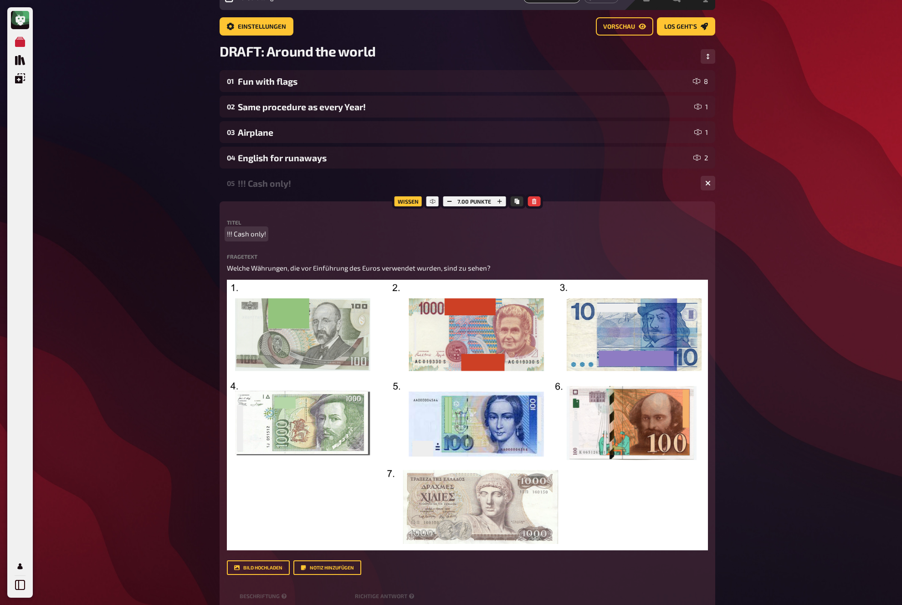
click at [261, 236] on span "!!! Cash only!" at bounding box center [246, 234] width 39 height 10
copy span "️C"
click at [204, 238] on div "Meine Quizze Quiz Sammlung Einblendungen Mein Konto Home Meine Quizze DRAFT: Ar…" at bounding box center [451, 544] width 902 height 1181
click at [186, 194] on div "Meine Quizze Quiz Sammlung Einblendungen Mein Konto Home Meine Quizze DRAFT: Ar…" at bounding box center [451, 544] width 902 height 1181
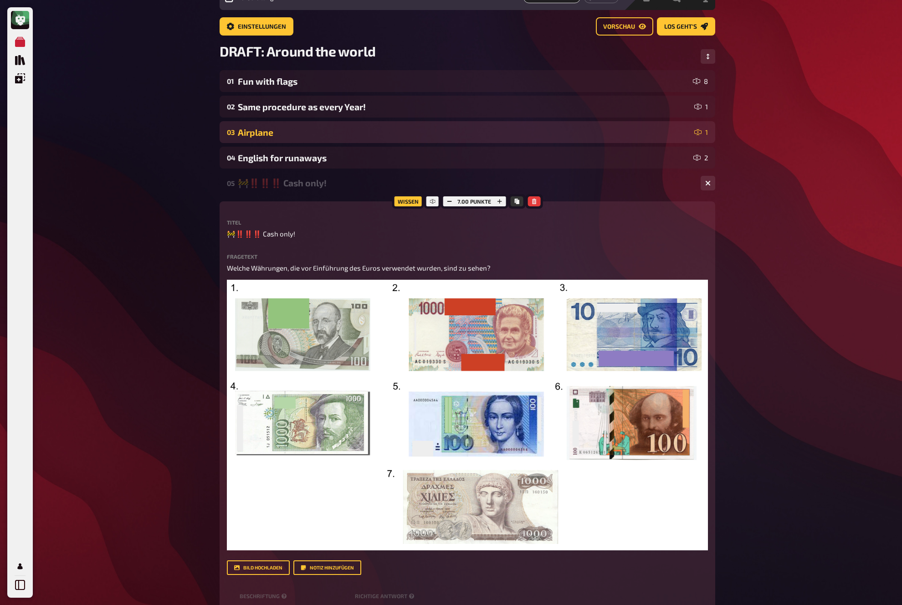
click at [298, 184] on div "🚧‼️‼️‼️ Cash only!" at bounding box center [465, 183] width 455 height 11
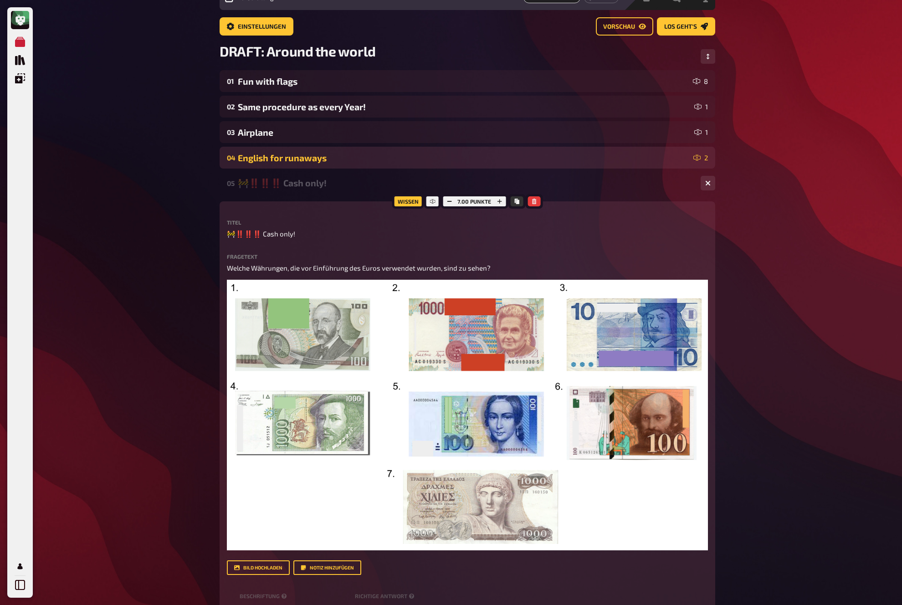
scroll to position [0, 0]
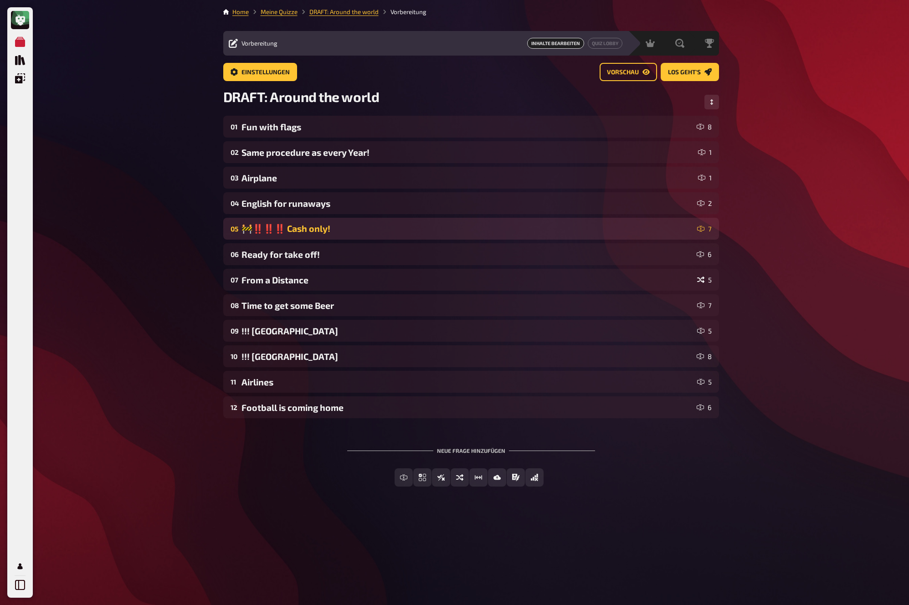
drag, startPoint x: 184, startPoint y: 241, endPoint x: 232, endPoint y: 235, distance: 48.3
click at [184, 241] on div "Meine Quizze Quiz Sammlung Einblendungen Mein Konto Home Meine Quizze DRAFT: Ar…" at bounding box center [454, 302] width 909 height 605
click at [284, 233] on div "🚧‼️‼️‼️ Cash only!" at bounding box center [467, 228] width 452 height 11
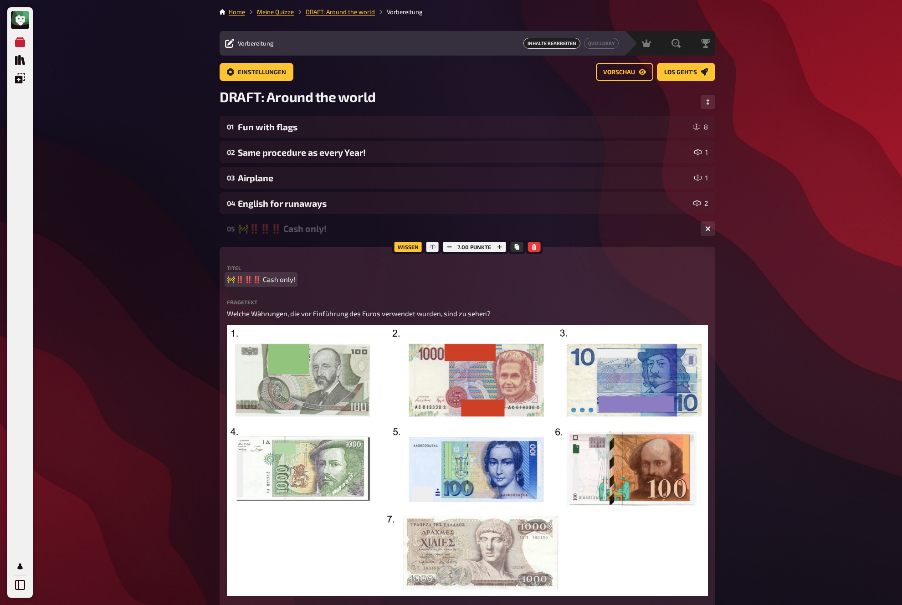
click at [267, 283] on span "🚧‼️‼️‼️ Cash only!" at bounding box center [261, 279] width 68 height 10
copy span "🚧‼️‼️‼️ C"
click at [162, 256] on div "Meine Quizze Quiz Sammlung Einblendungen Mein Konto Home Meine Quizze DRAFT: Ar…" at bounding box center [451, 590] width 902 height 1181
click at [309, 228] on div "🚧‼️‼️‼️ Cash only!" at bounding box center [465, 228] width 455 height 11
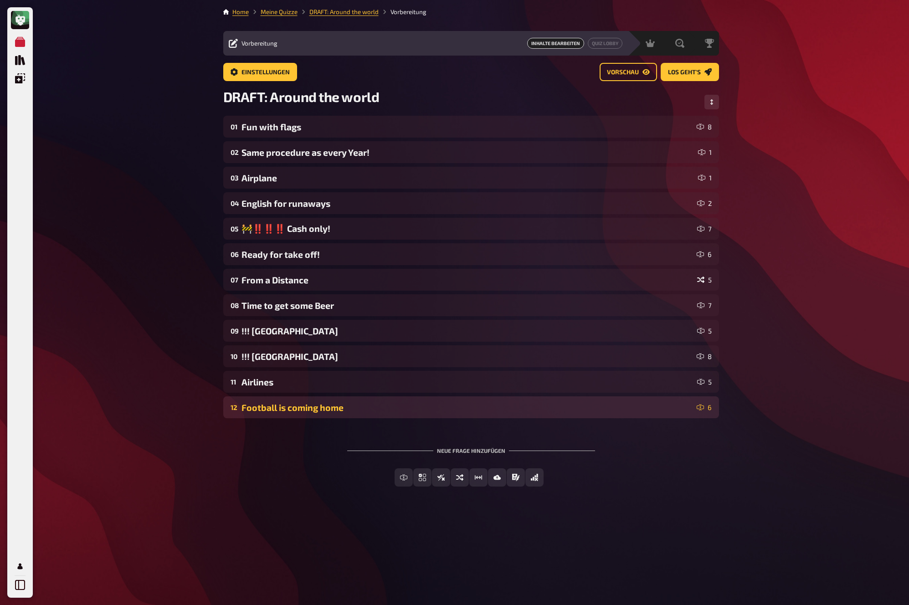
click at [316, 416] on div "12 Football is coming home 6" at bounding box center [471, 407] width 496 height 22
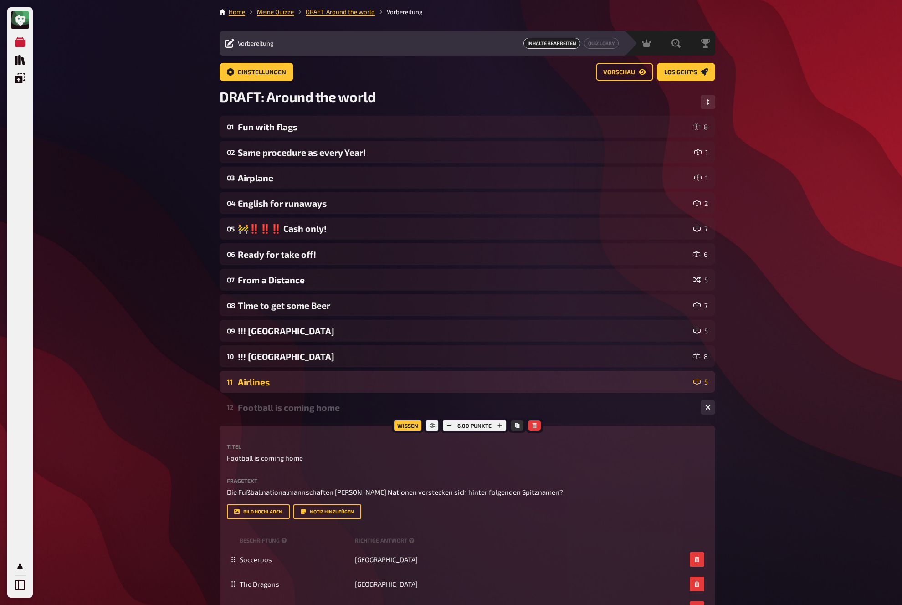
click at [272, 386] on div "Airlines" at bounding box center [464, 382] width 452 height 10
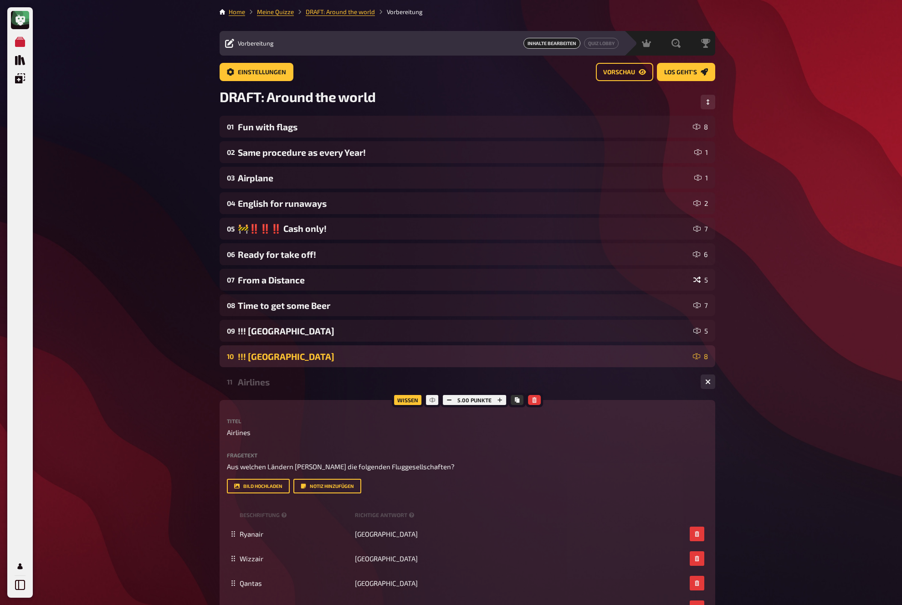
click at [275, 354] on div "!!! Islands" at bounding box center [463, 356] width 451 height 10
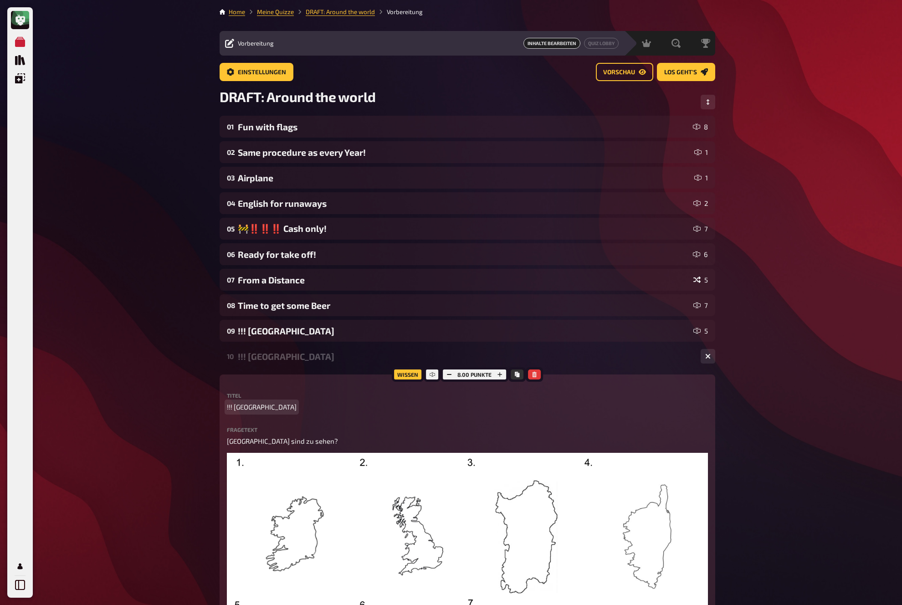
click at [248, 408] on span "!!! Islands" at bounding box center [262, 407] width 70 height 10
paste span
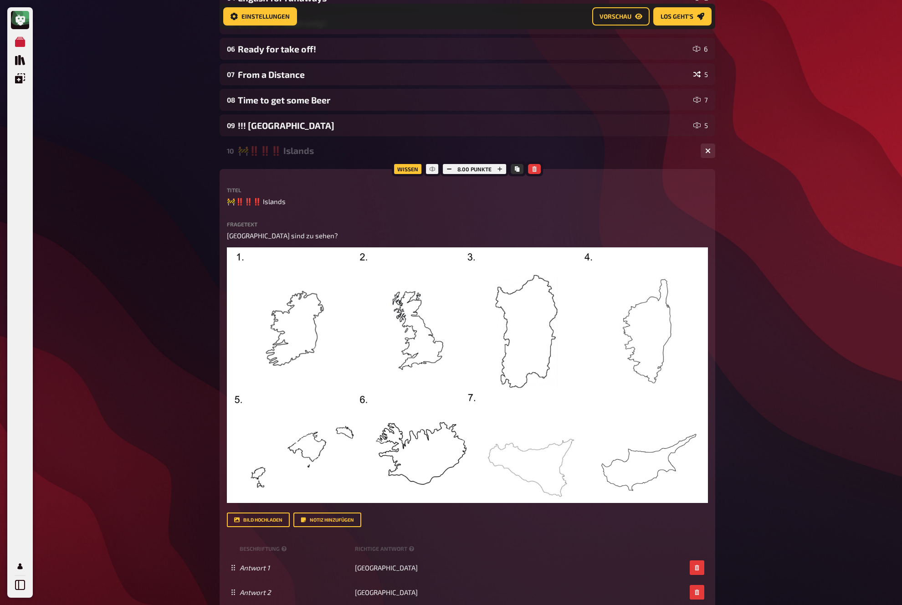
scroll to position [214, 0]
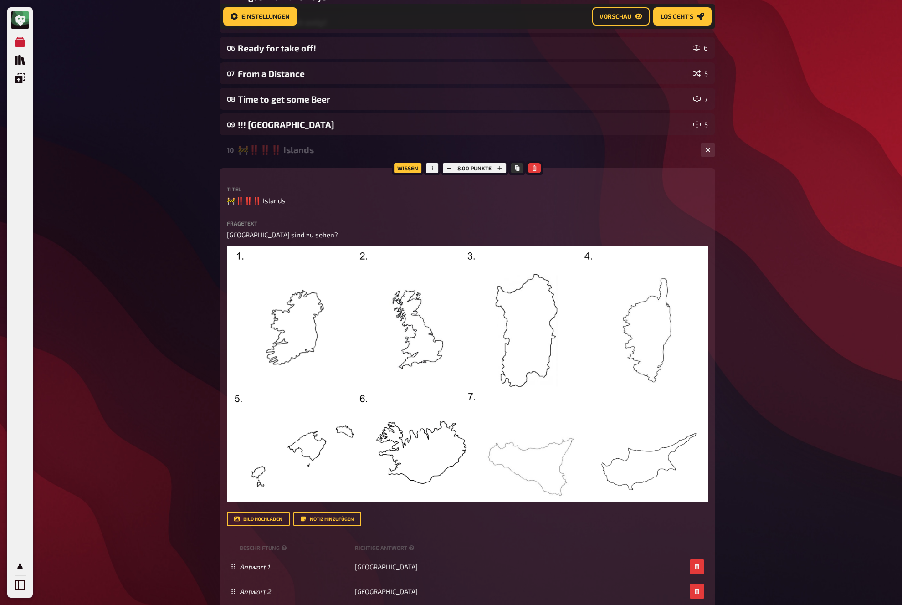
click at [288, 151] on div "🚧‼️‼️‼️ Islands" at bounding box center [465, 149] width 455 height 11
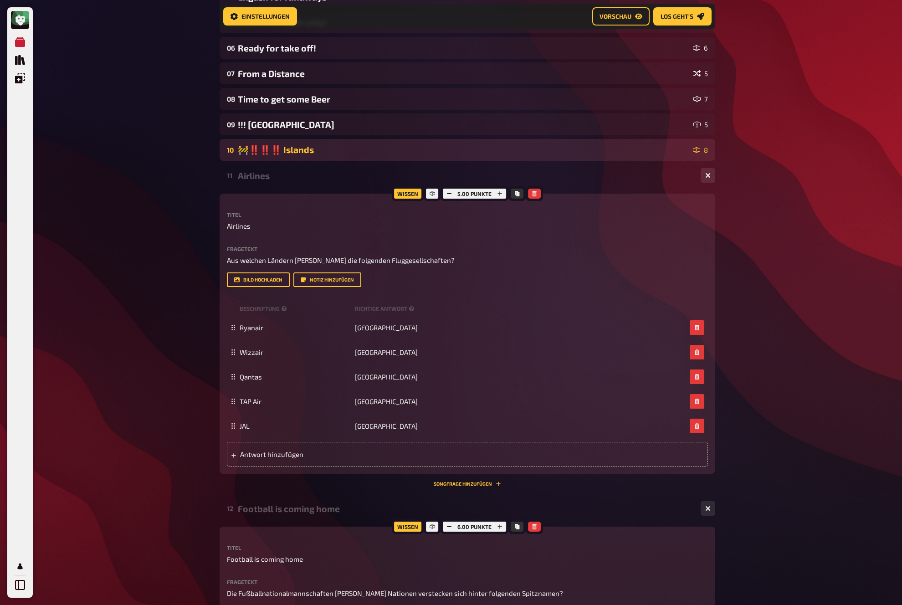
click at [291, 153] on div "🚧‼️‼️‼️ Islands" at bounding box center [463, 149] width 451 height 11
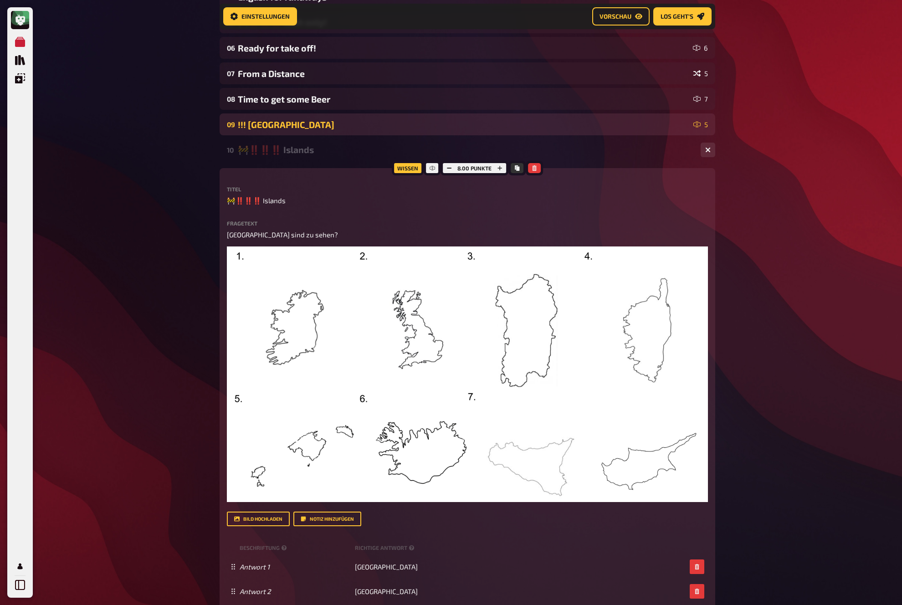
click at [295, 126] on div "!!! Holy Buildings" at bounding box center [464, 124] width 452 height 10
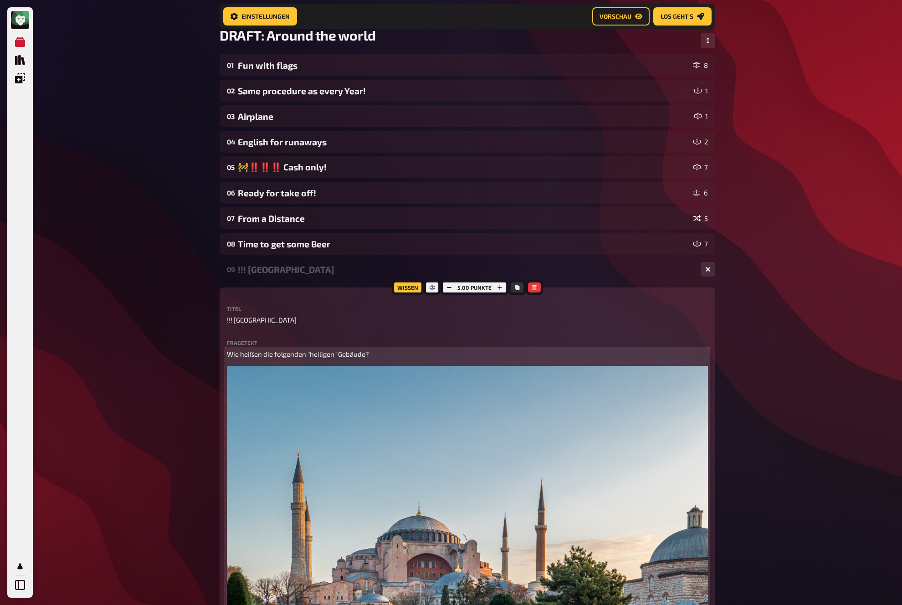
scroll to position [22, 0]
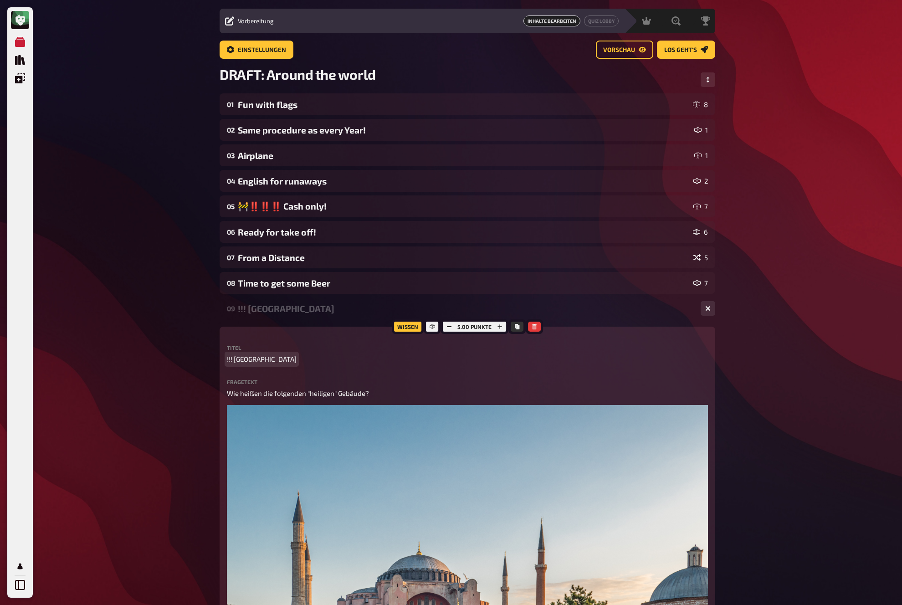
click at [257, 359] on span "!!! Holy Buildings" at bounding box center [262, 359] width 70 height 10
paste span
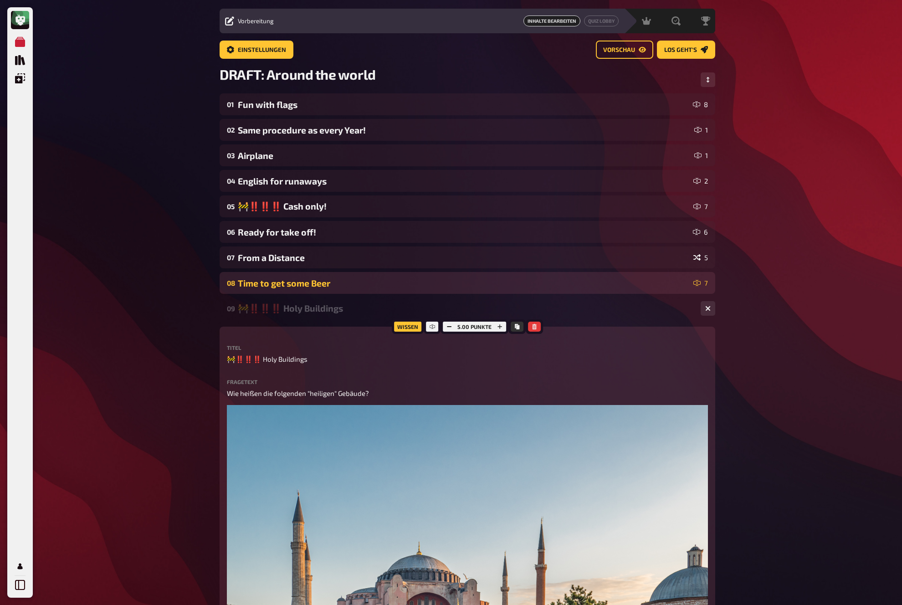
click at [279, 287] on div "Time to get some Beer" at bounding box center [464, 283] width 452 height 10
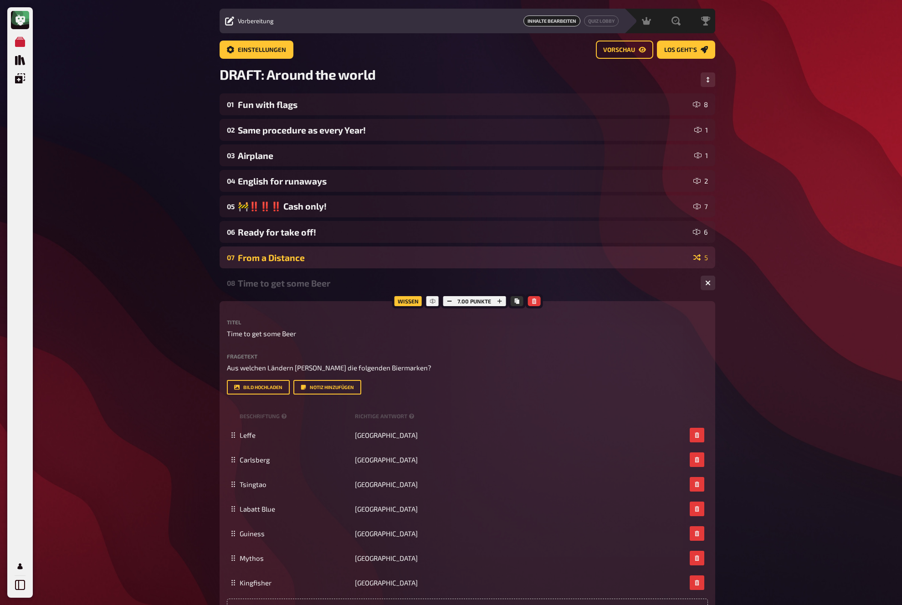
click at [281, 261] on div "From a Distance" at bounding box center [464, 257] width 452 height 10
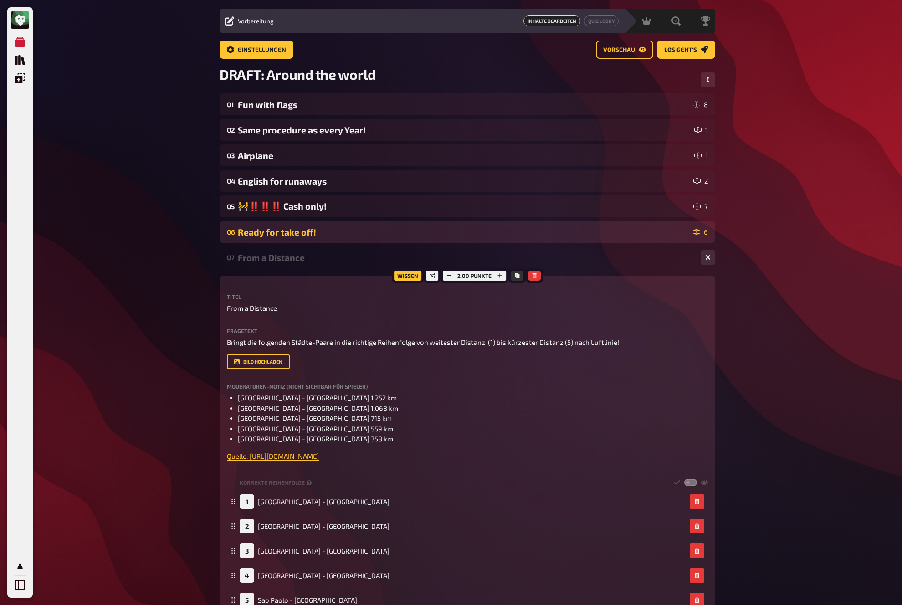
click at [288, 234] on div "Ready for take off!" at bounding box center [463, 232] width 451 height 10
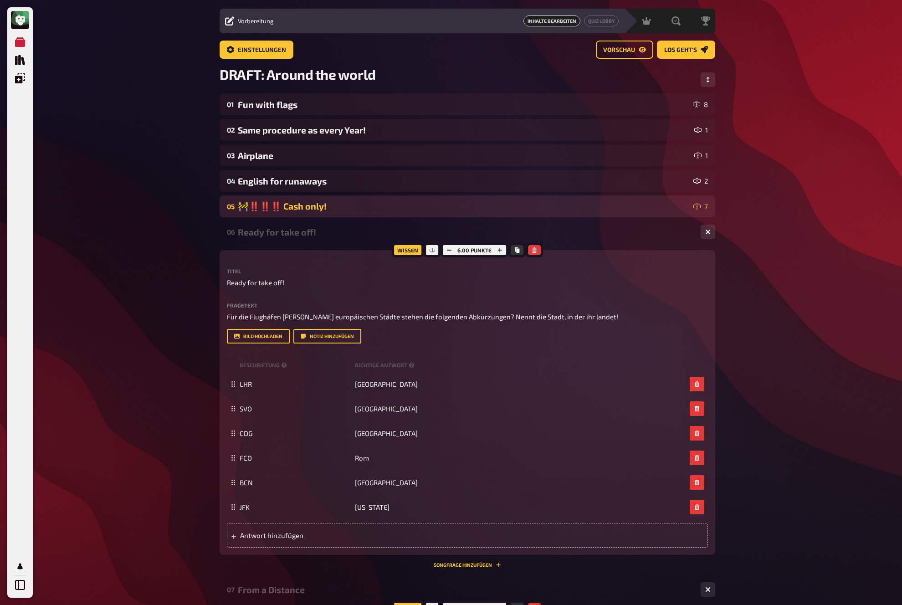
click at [303, 215] on div "05 🚧‼️‼️‼️ Cash only! 7" at bounding box center [468, 206] width 496 height 22
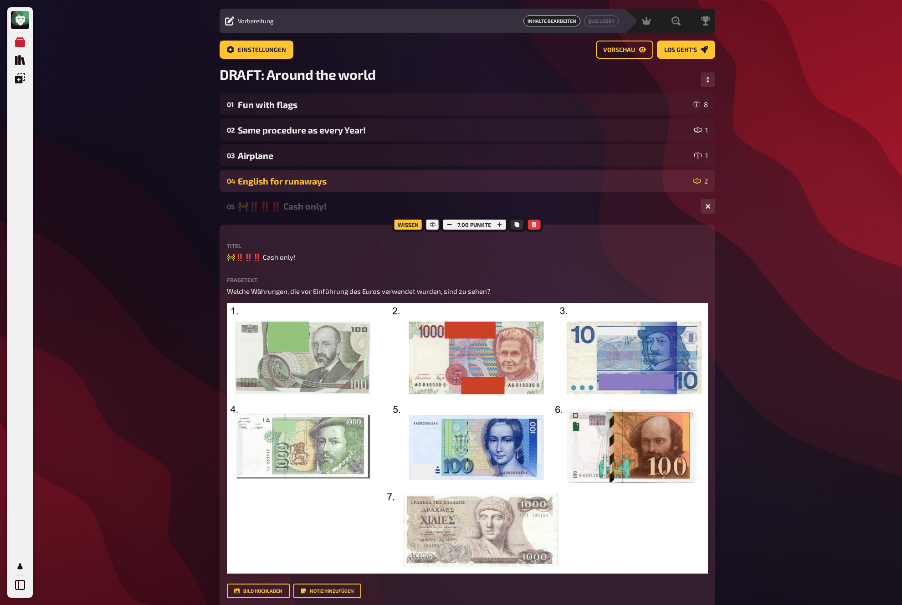
click at [308, 179] on div "English for runaways" at bounding box center [464, 181] width 452 height 10
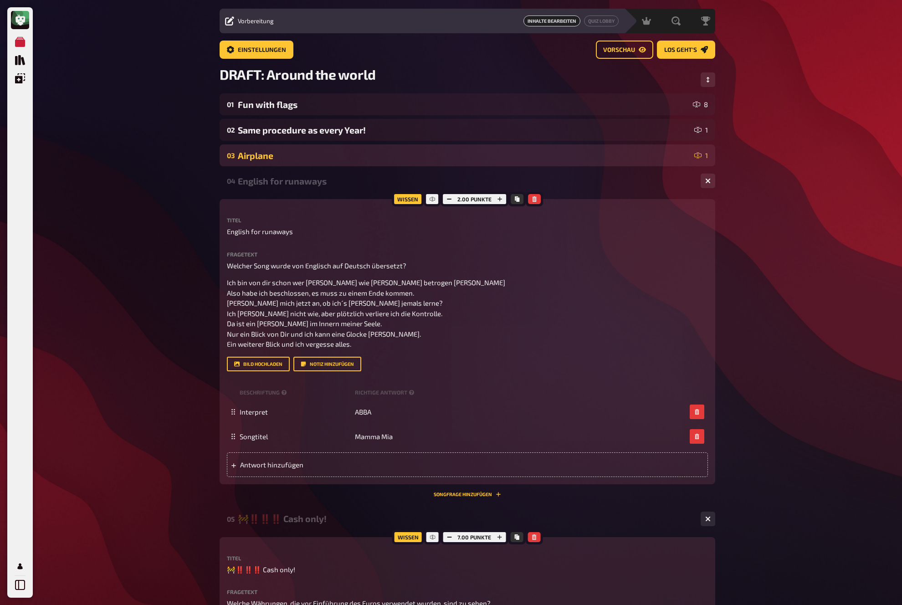
click at [317, 153] on div "Airplane" at bounding box center [464, 155] width 453 height 10
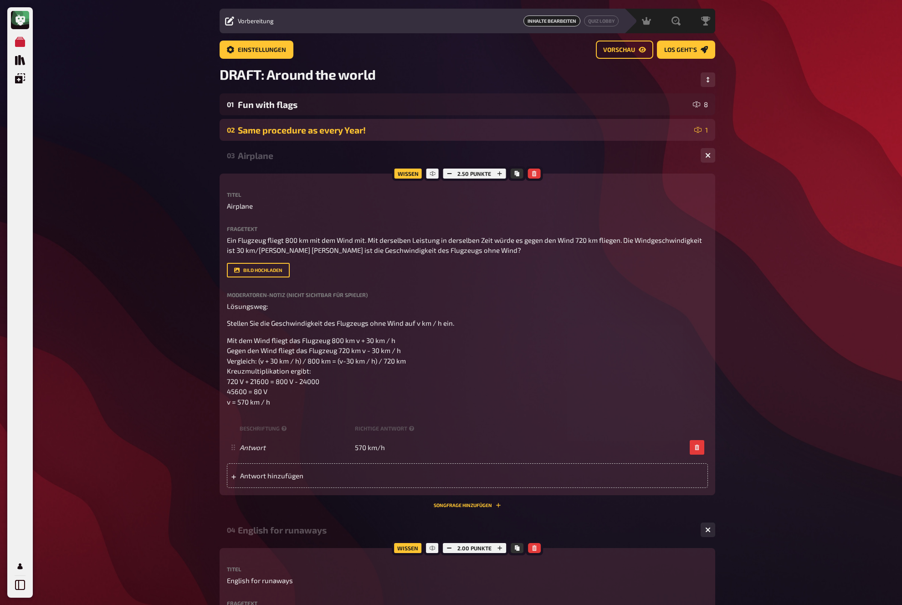
click at [322, 135] on div "Same procedure as every Year!" at bounding box center [464, 130] width 453 height 10
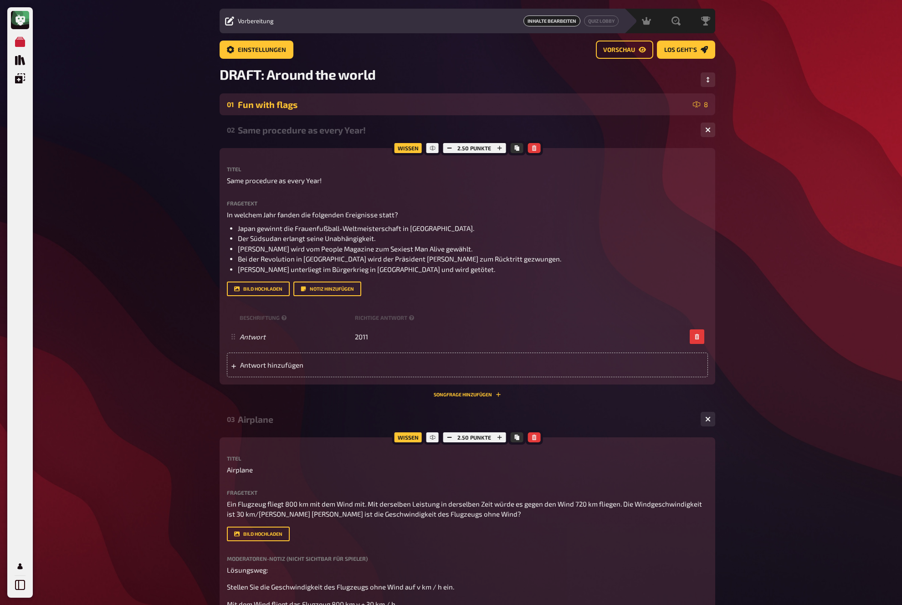
click at [324, 104] on div "Fun with flags" at bounding box center [463, 104] width 451 height 10
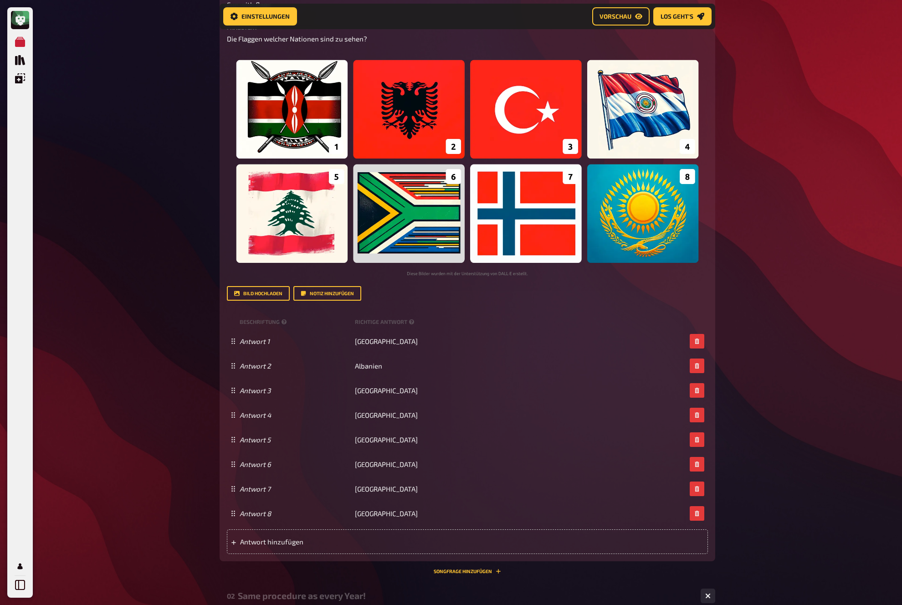
scroll to position [0, 0]
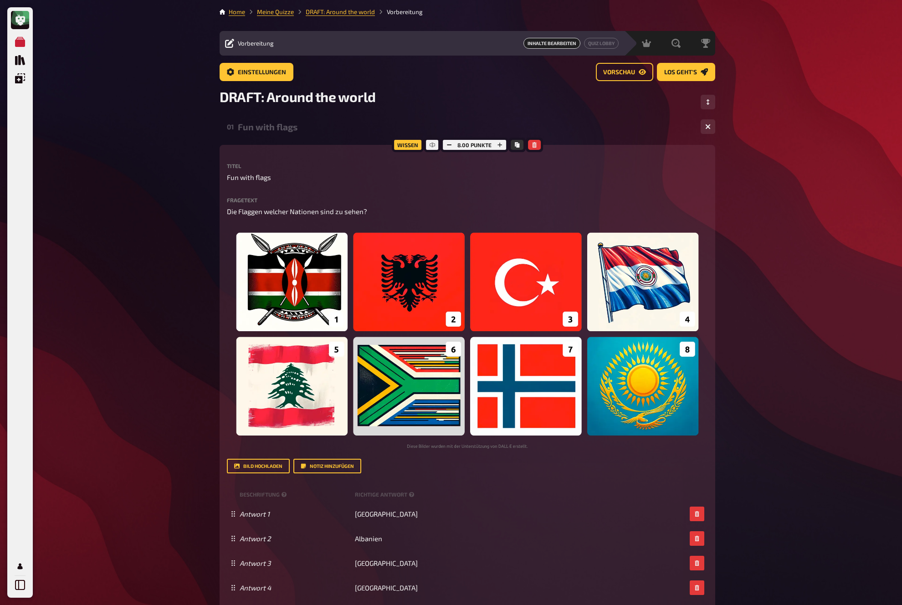
click at [240, 97] on span "DRAFT: Around the world" at bounding box center [298, 96] width 156 height 16
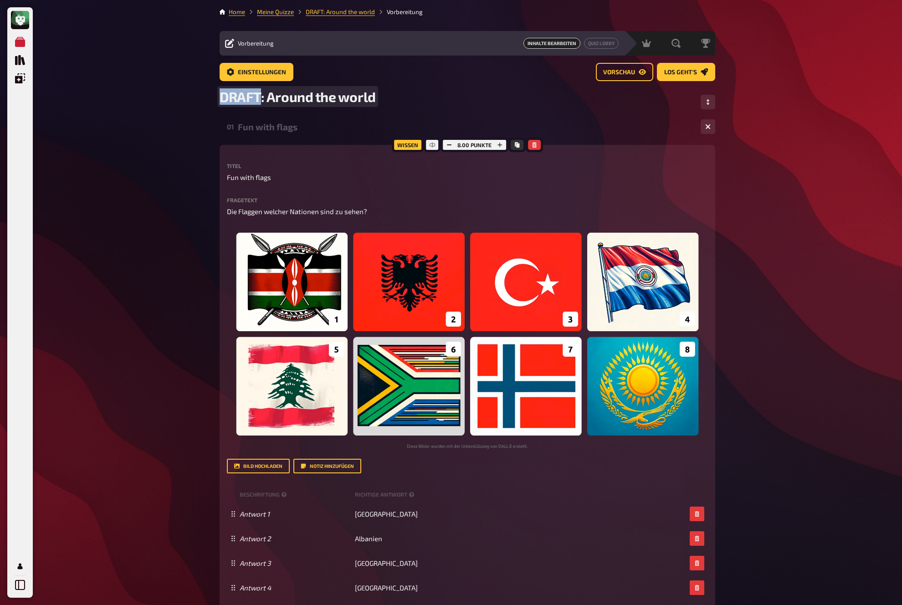
click at [240, 97] on span "DRAFT: Around the world" at bounding box center [298, 96] width 156 height 16
drag, startPoint x: 151, startPoint y: 140, endPoint x: 158, endPoint y: 138, distance: 8.1
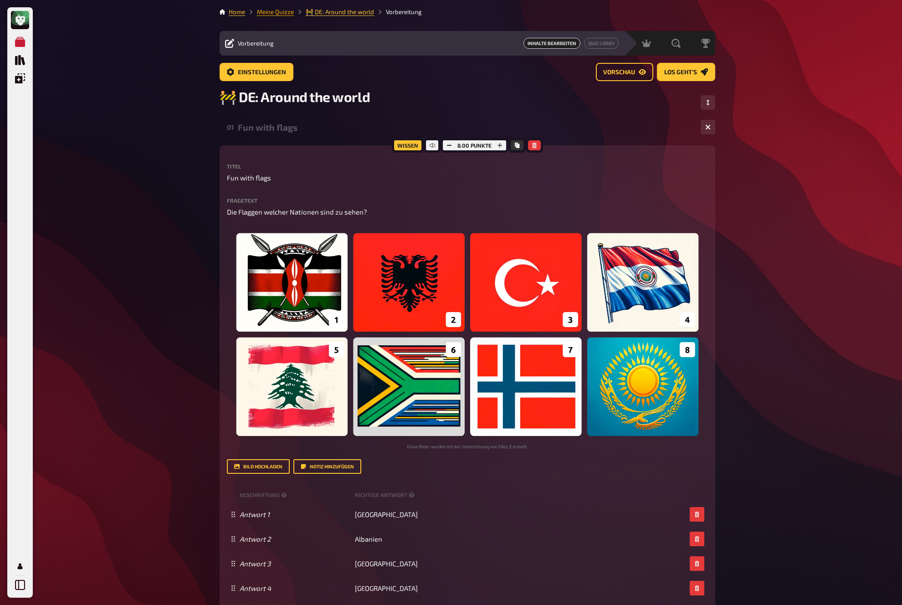
click at [280, 12] on link "Meine Quizze" at bounding box center [275, 11] width 37 height 7
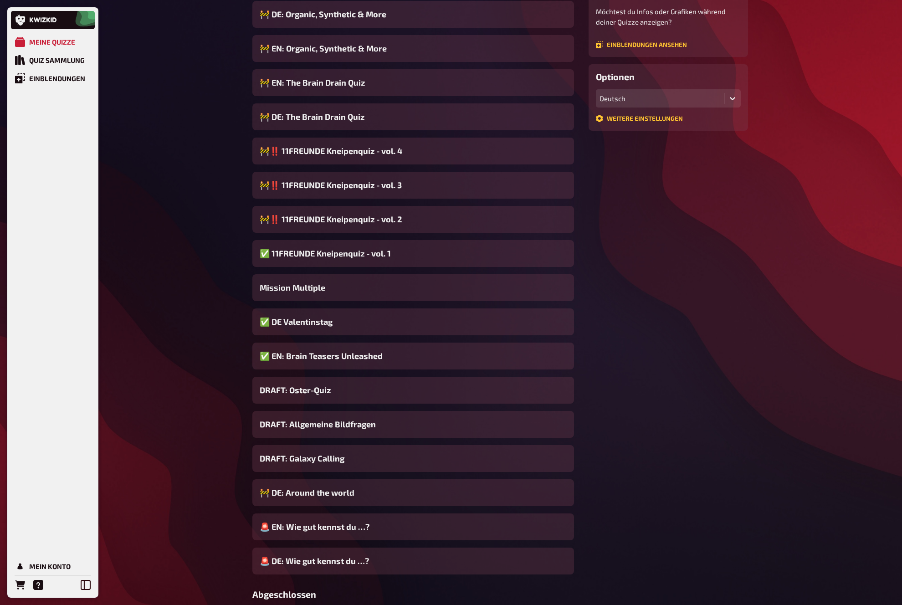
scroll to position [181, 0]
click at [300, 454] on span "DRAFT: Galaxy Calling" at bounding box center [302, 457] width 85 height 12
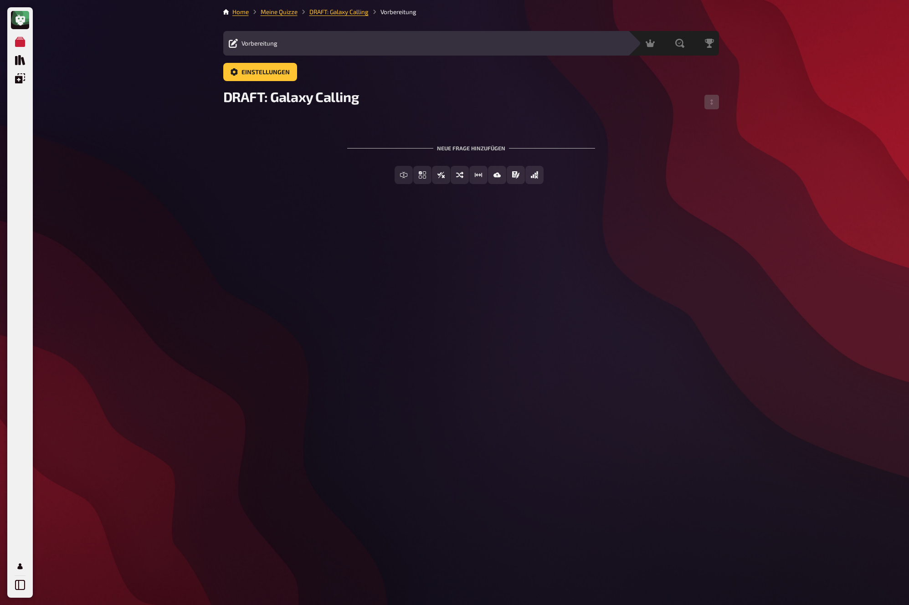
click at [235, 217] on div "Home Meine Quizze DRAFT: Galaxy Calling Vorbereitung Vorbereitung Inhalte Bearb…" at bounding box center [471, 302] width 510 height 605
click at [271, 10] on link "Meine Quizze" at bounding box center [279, 11] width 37 height 7
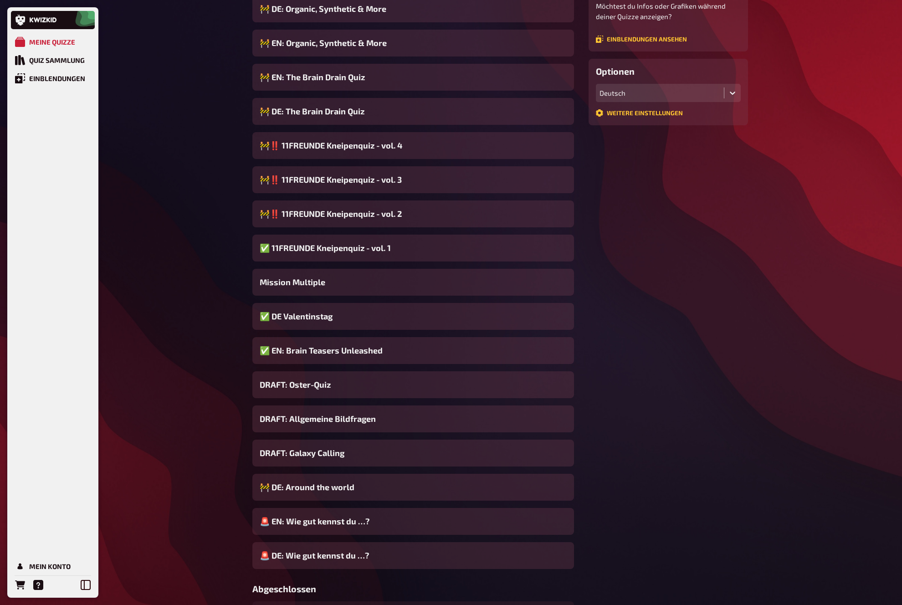
scroll to position [196, 0]
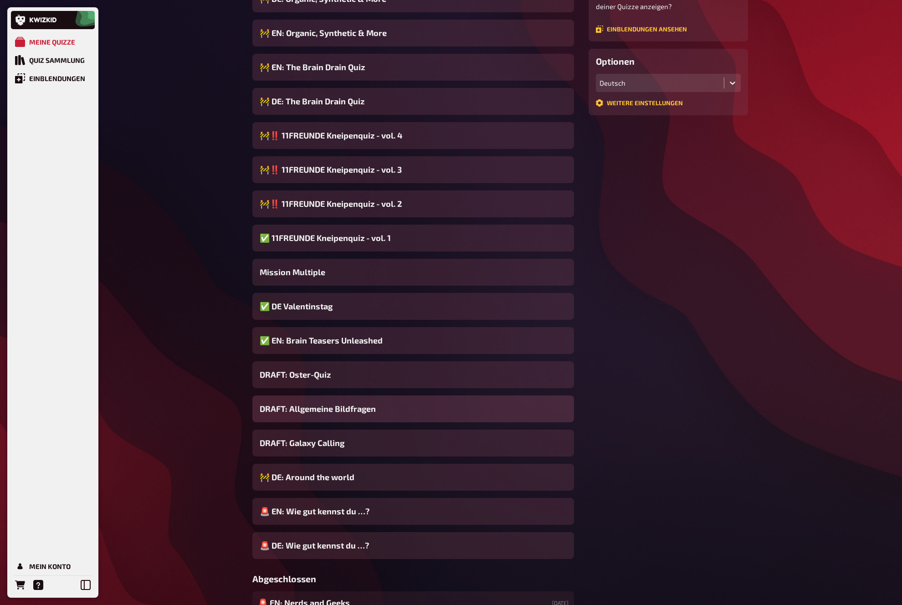
click at [322, 413] on span "DRAFT: Allgemeine Bildfragen" at bounding box center [318, 409] width 116 height 12
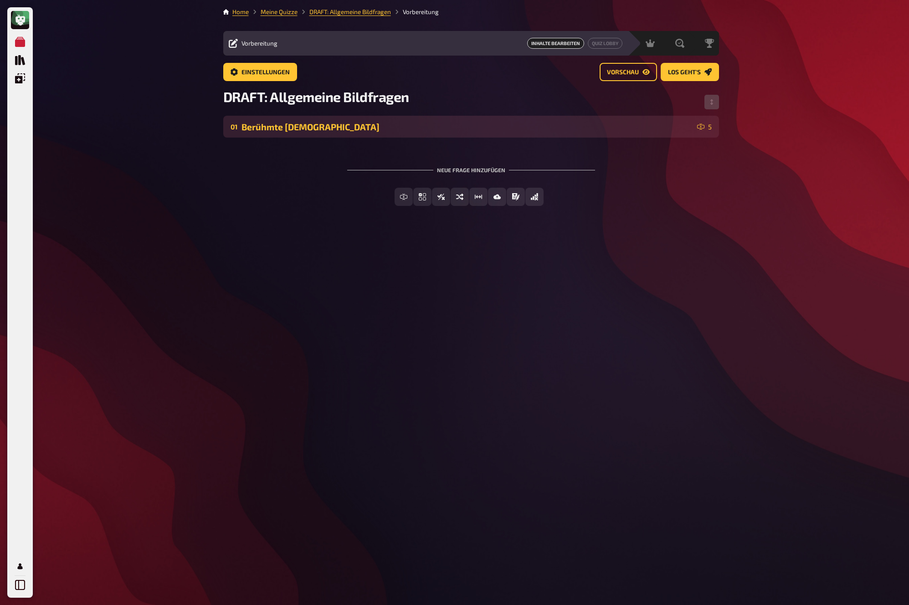
click at [305, 130] on div "Berühmte Franzosen" at bounding box center [467, 127] width 452 height 10
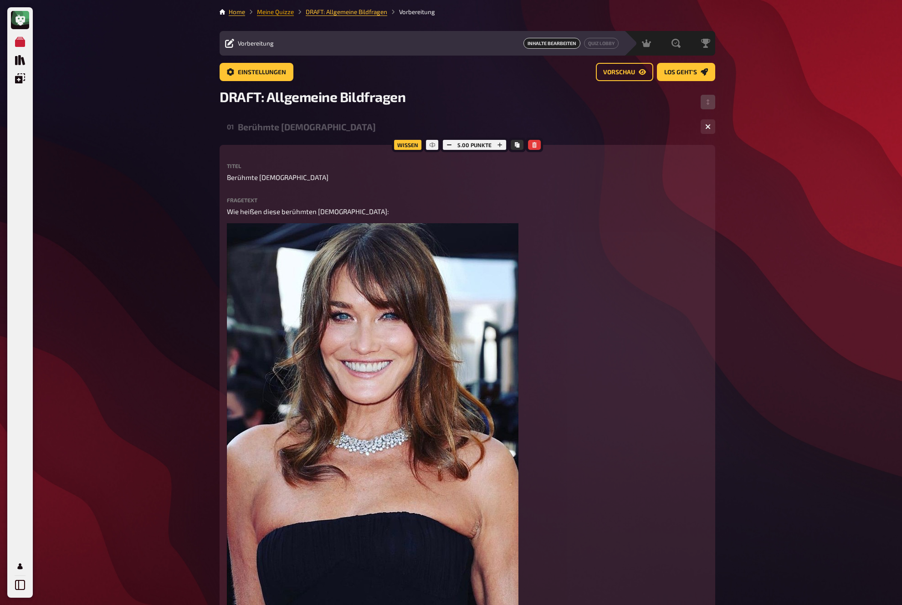
click at [275, 11] on link "Meine Quizze" at bounding box center [275, 11] width 37 height 7
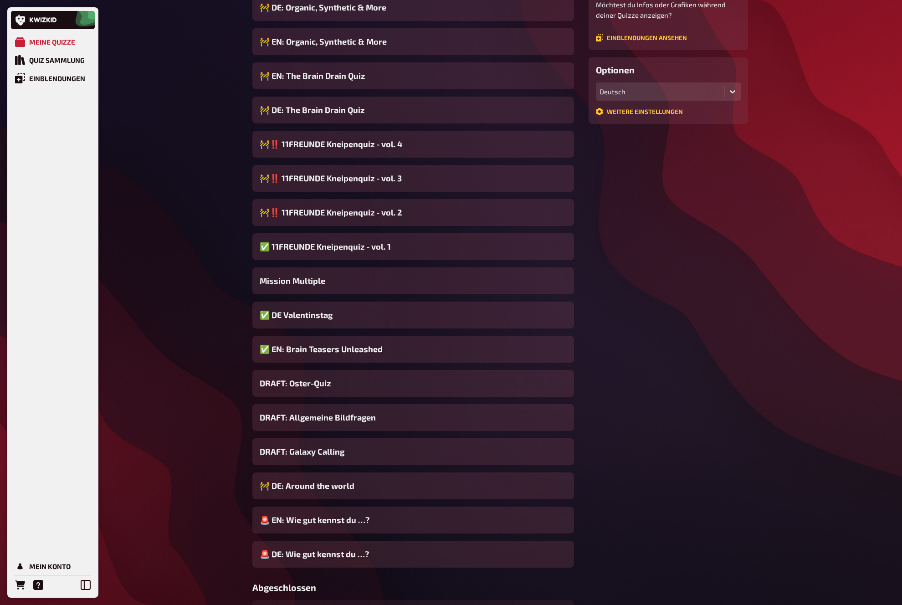
scroll to position [187, 0]
click at [312, 282] on span "Mission Multiple" at bounding box center [293, 281] width 66 height 12
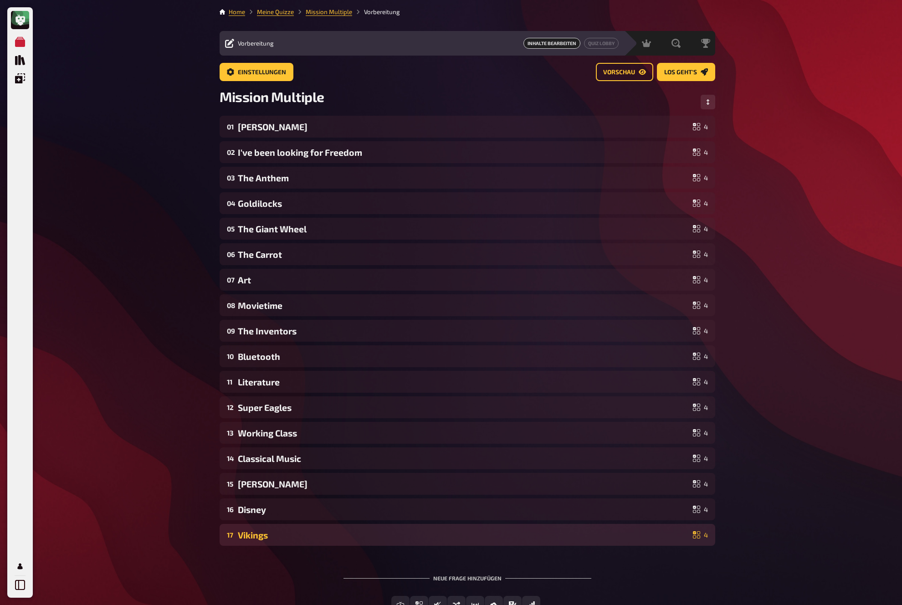
click at [298, 537] on div "Vikings" at bounding box center [463, 535] width 451 height 10
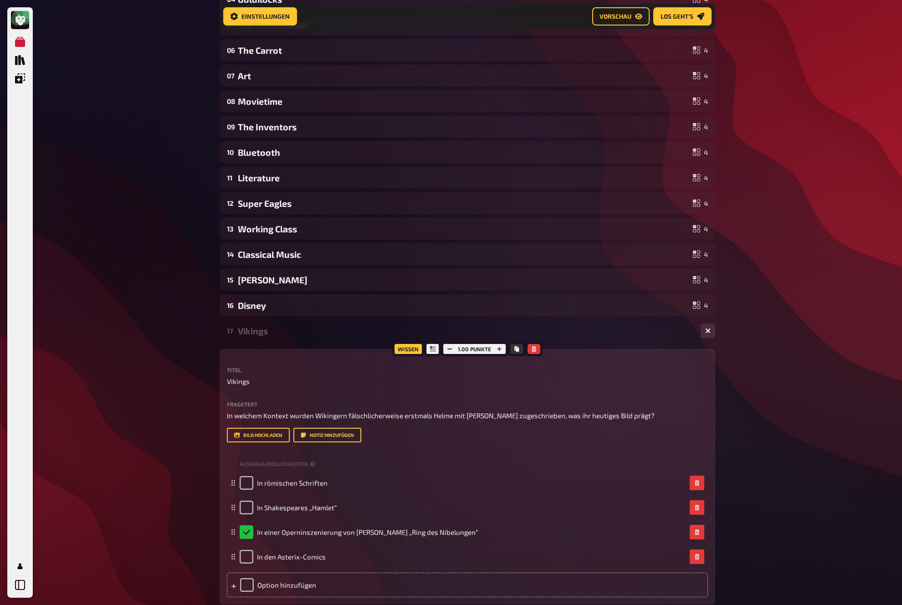
scroll to position [214, 0]
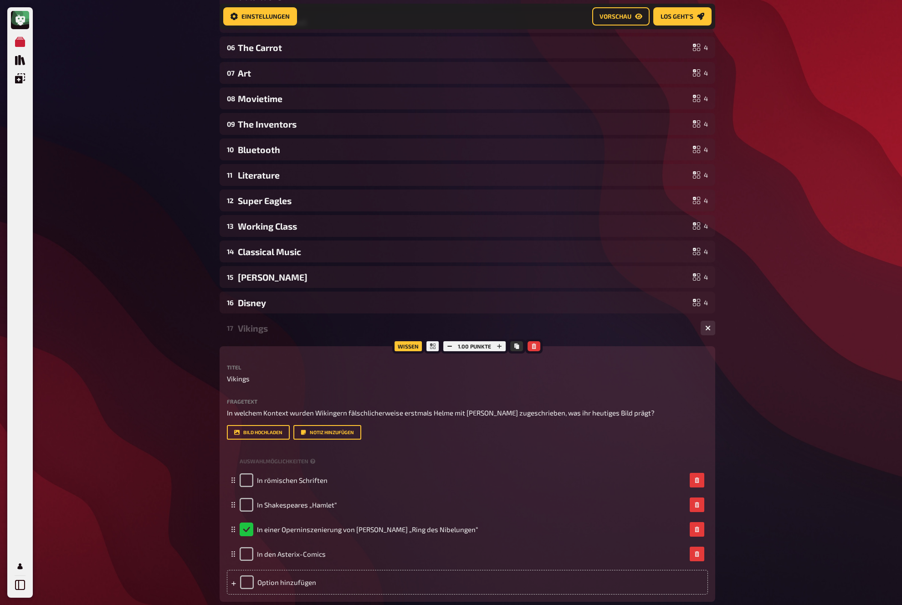
click at [78, 344] on div "Meine Quizze Quiz Sammlung Einblendungen Mein Konto Home Meine Quizze Mission M…" at bounding box center [451, 267] width 902 height 962
click at [189, 372] on div "Meine Quizze Quiz Sammlung Einblendungen Mein Konto Home Meine Quizze Mission M…" at bounding box center [451, 267] width 902 height 962
drag, startPoint x: 197, startPoint y: 346, endPoint x: 210, endPoint y: 332, distance: 19.0
click at [200, 341] on div "Meine Quizze Quiz Sammlung Einblendungen Mein Konto Home Meine Quizze Mission M…" at bounding box center [451, 267] width 902 height 962
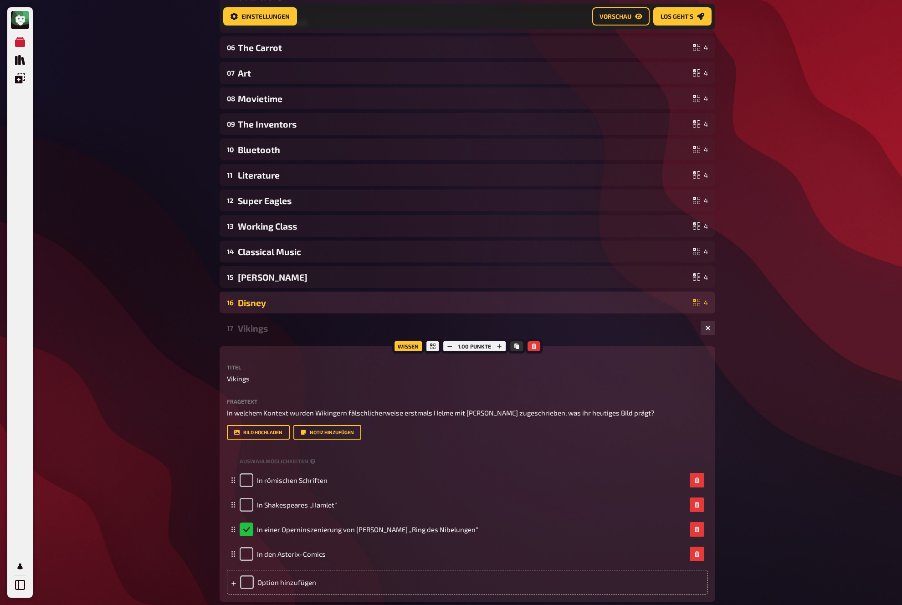
click at [273, 300] on div "Disney" at bounding box center [463, 302] width 451 height 10
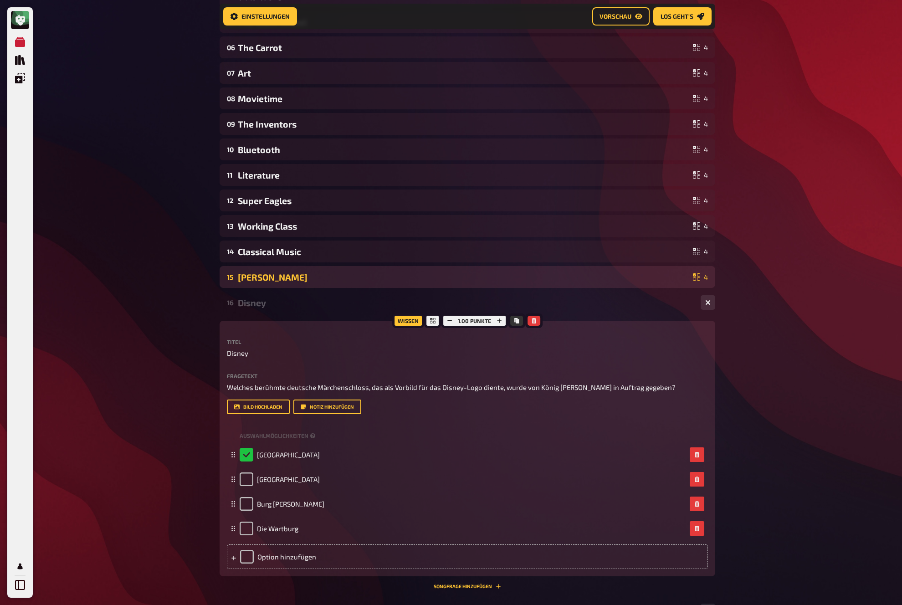
click at [291, 278] on div "Enzo Ferrari" at bounding box center [463, 277] width 451 height 10
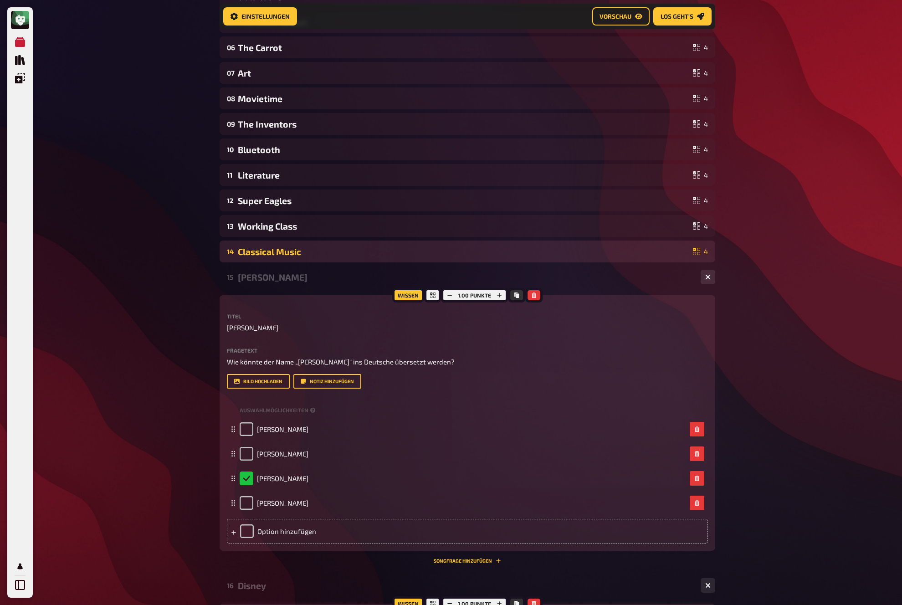
click at [288, 250] on div "Classical Music" at bounding box center [463, 251] width 451 height 10
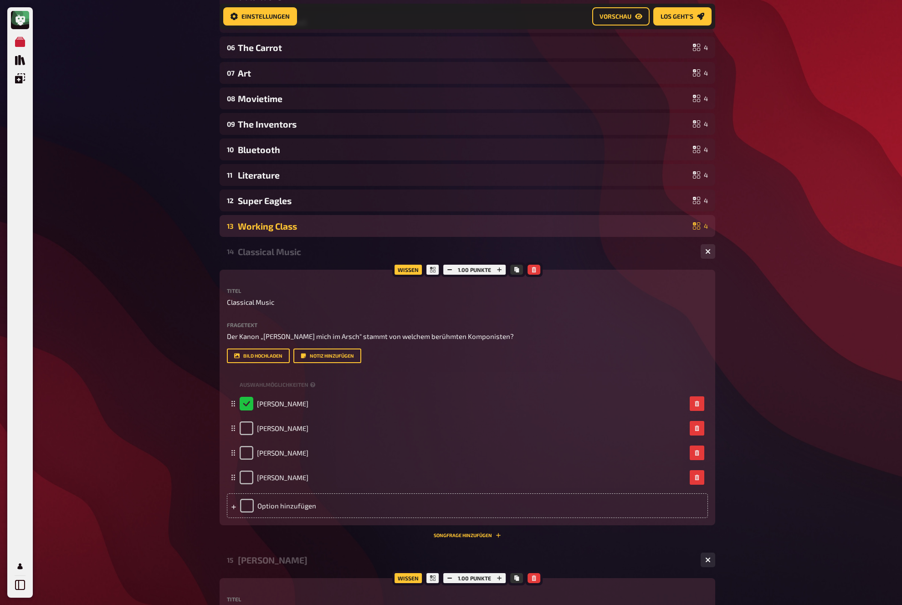
click at [311, 229] on div "Working Class" at bounding box center [463, 226] width 451 height 10
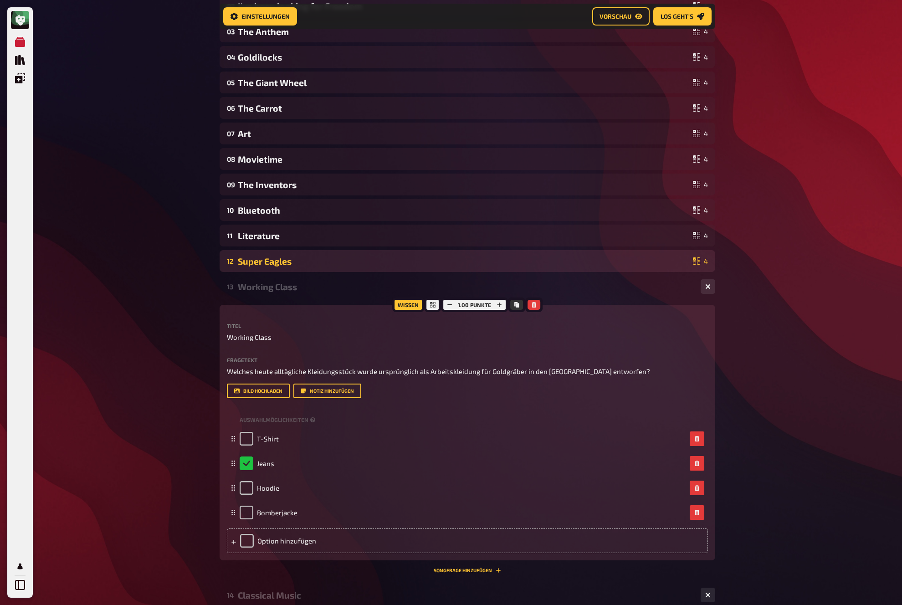
scroll to position [152, 0]
click at [297, 260] on div "Super Eagles" at bounding box center [463, 262] width 451 height 10
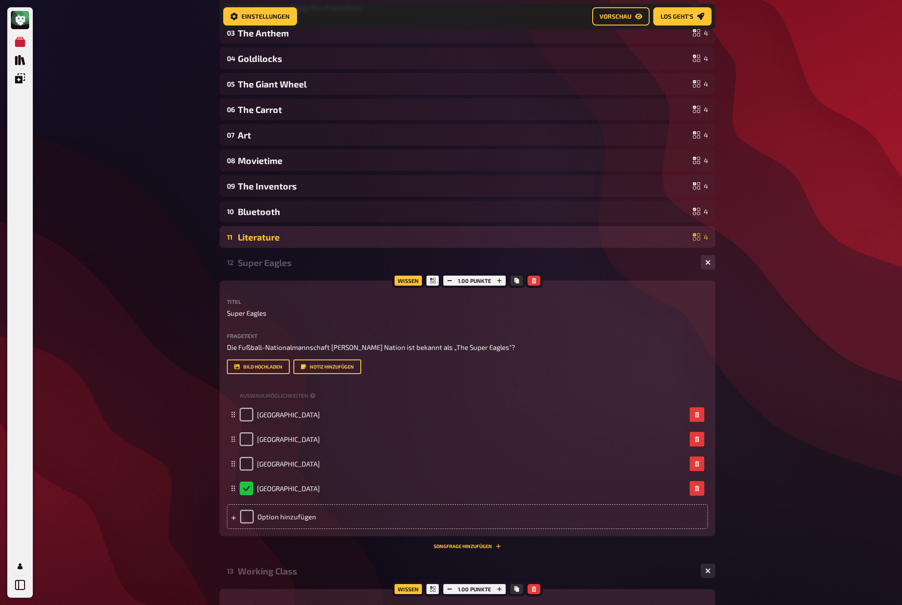
click at [300, 237] on div "Literature" at bounding box center [463, 237] width 451 height 10
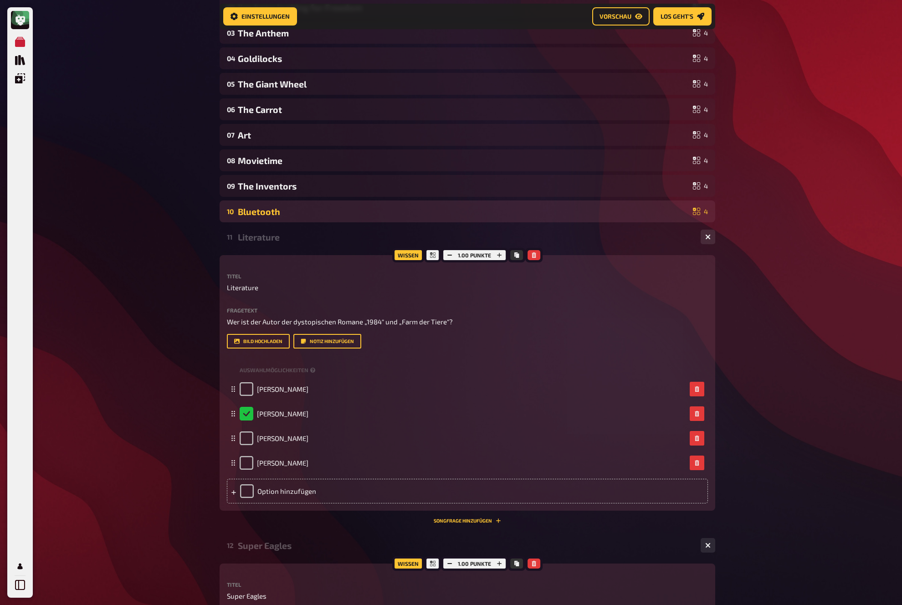
click at [304, 210] on div "Bluetooth" at bounding box center [463, 211] width 451 height 10
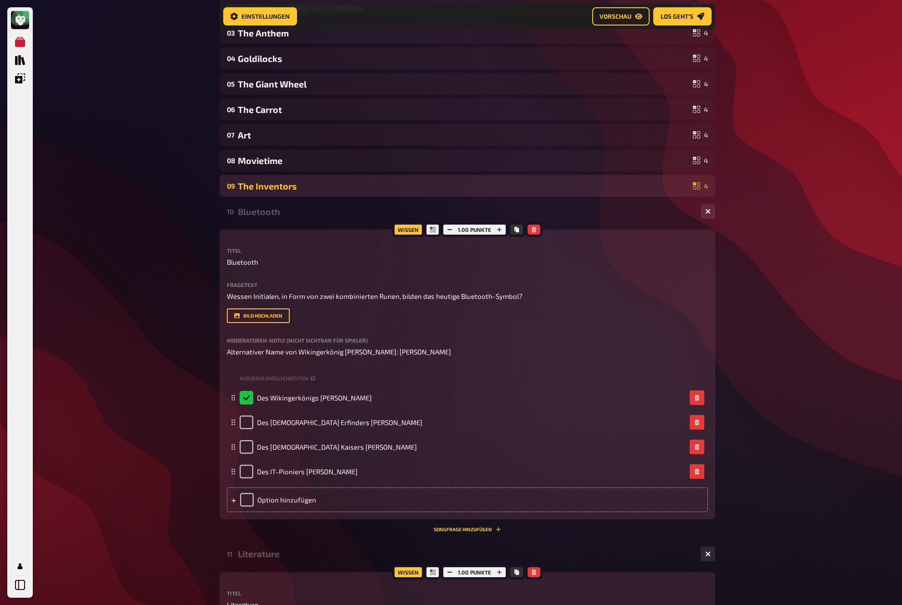
click at [312, 184] on div "The Inventors" at bounding box center [463, 186] width 451 height 10
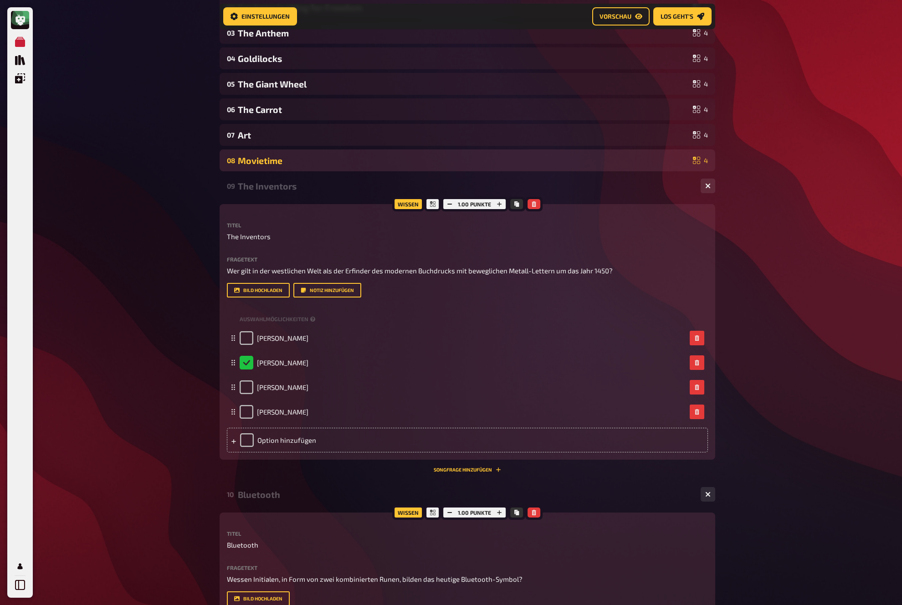
click at [315, 157] on div "Movietime" at bounding box center [463, 160] width 451 height 10
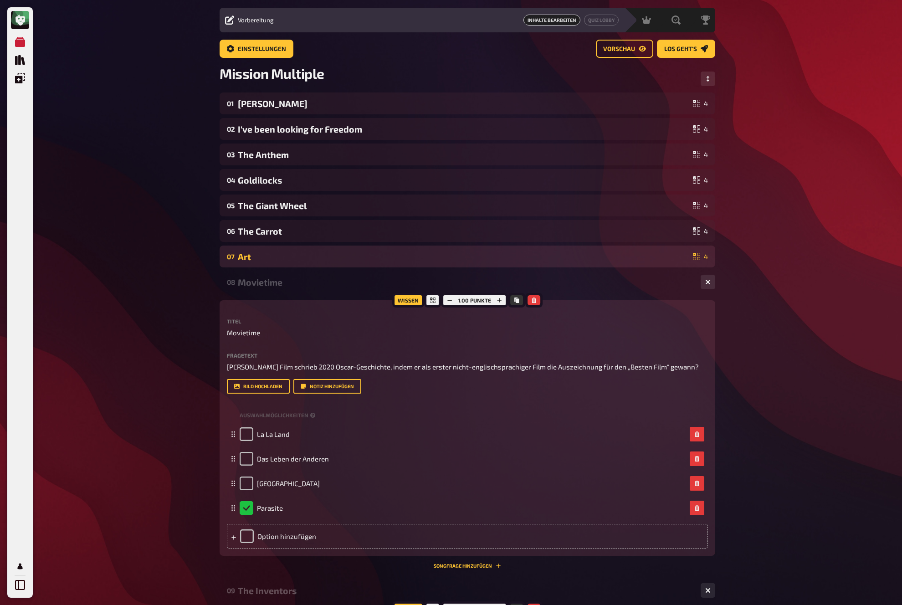
scroll to position [22, 0]
click at [312, 250] on div "07 Art 4" at bounding box center [468, 257] width 496 height 22
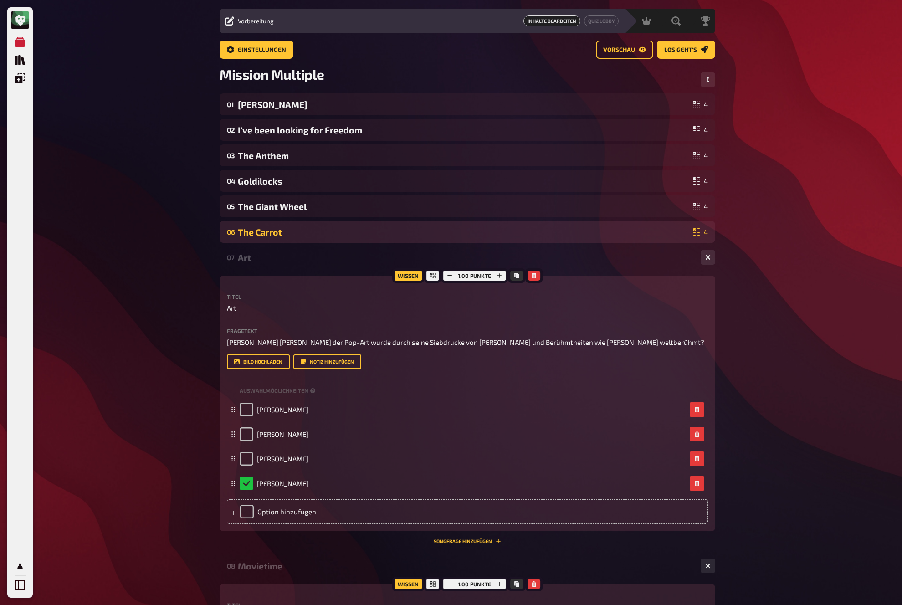
click at [317, 225] on div "06 The Carrot 4" at bounding box center [468, 232] width 496 height 22
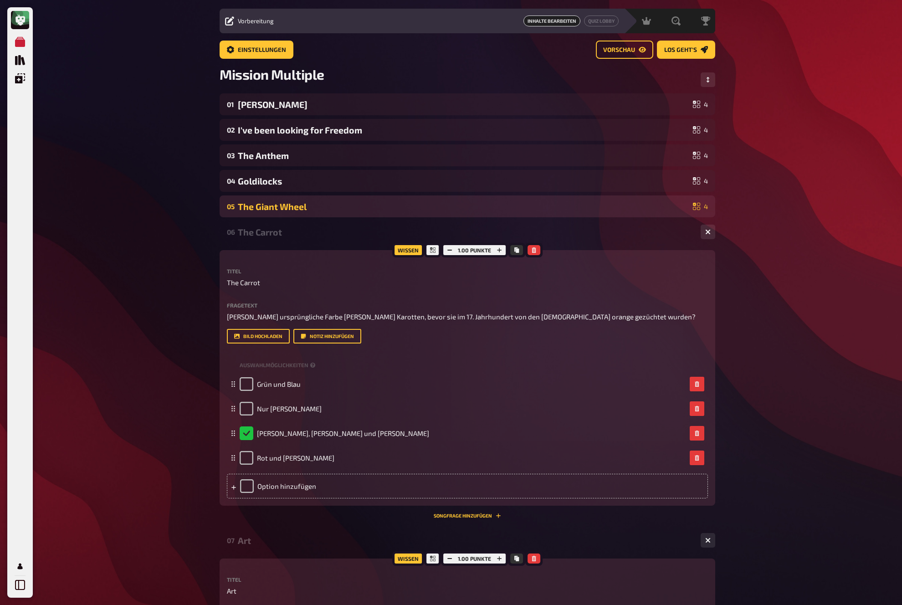
click at [322, 198] on div "05 The Giant Wheel 4" at bounding box center [468, 206] width 496 height 22
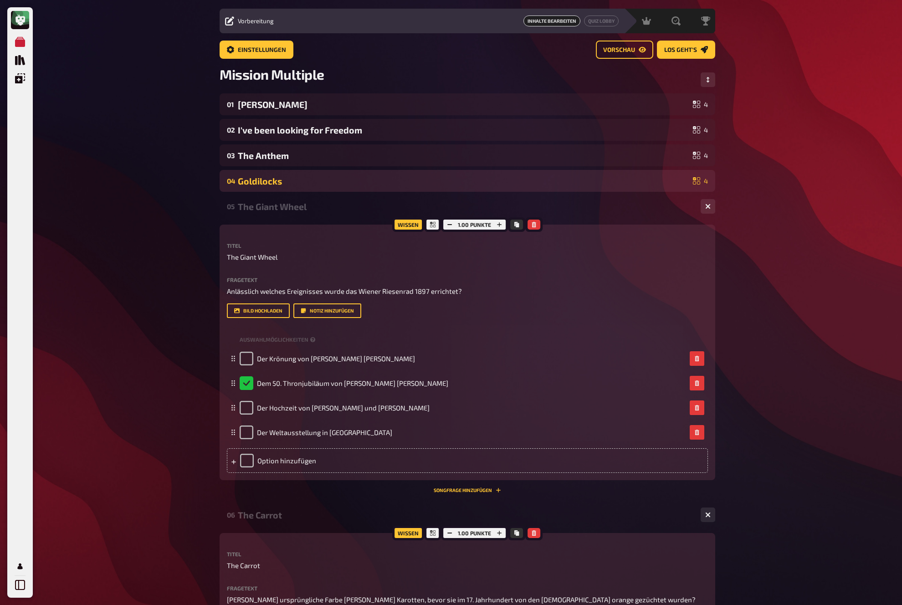
click at [324, 176] on div "Goldilocks" at bounding box center [463, 181] width 451 height 10
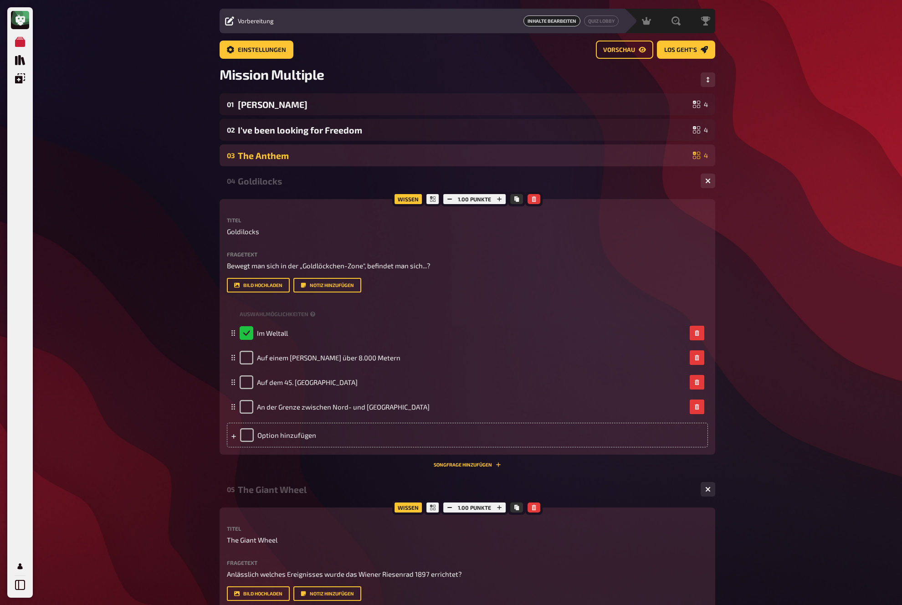
click at [331, 153] on div "The Anthem" at bounding box center [463, 155] width 451 height 10
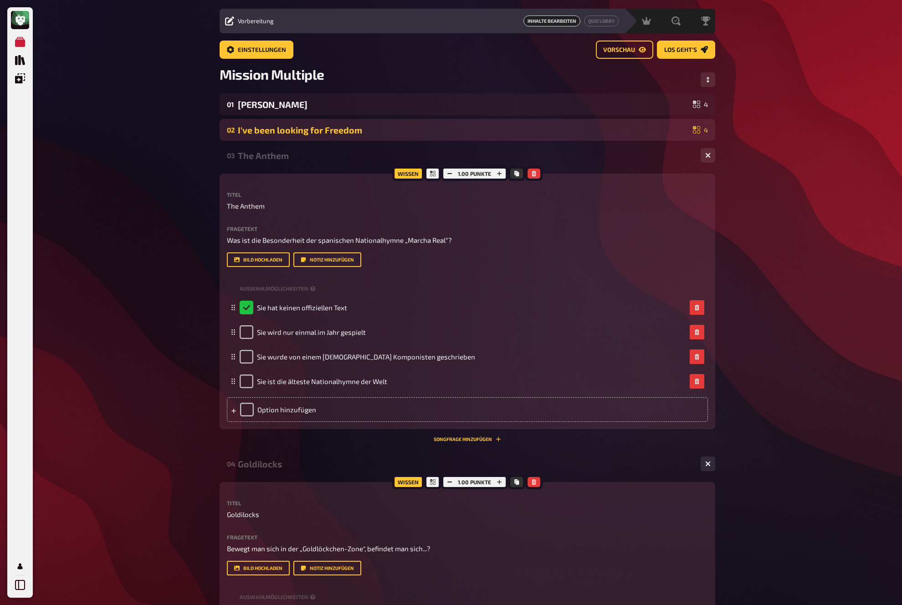
click at [337, 132] on div "I've been looking for Freedom" at bounding box center [463, 130] width 451 height 10
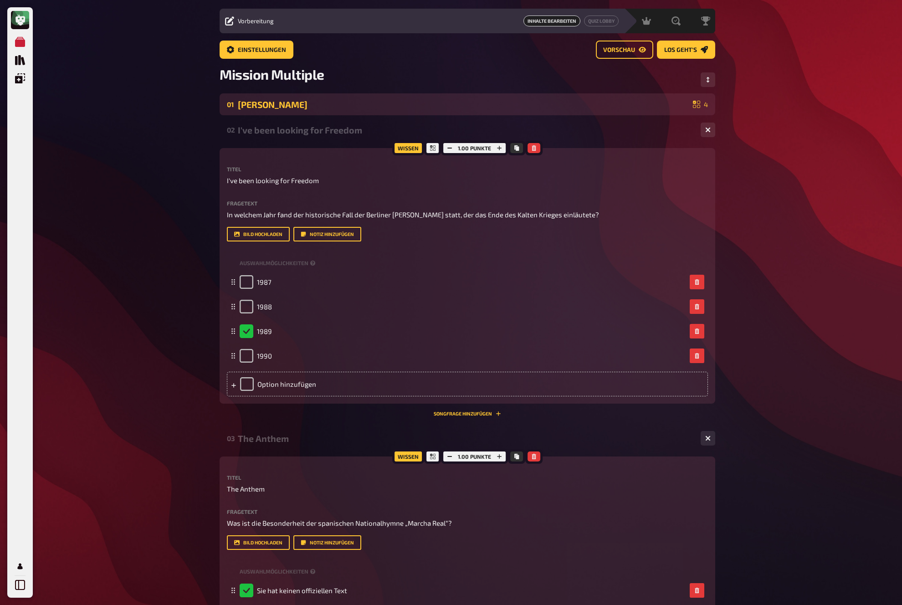
click at [340, 106] on div "Agatha Christie" at bounding box center [463, 104] width 451 height 10
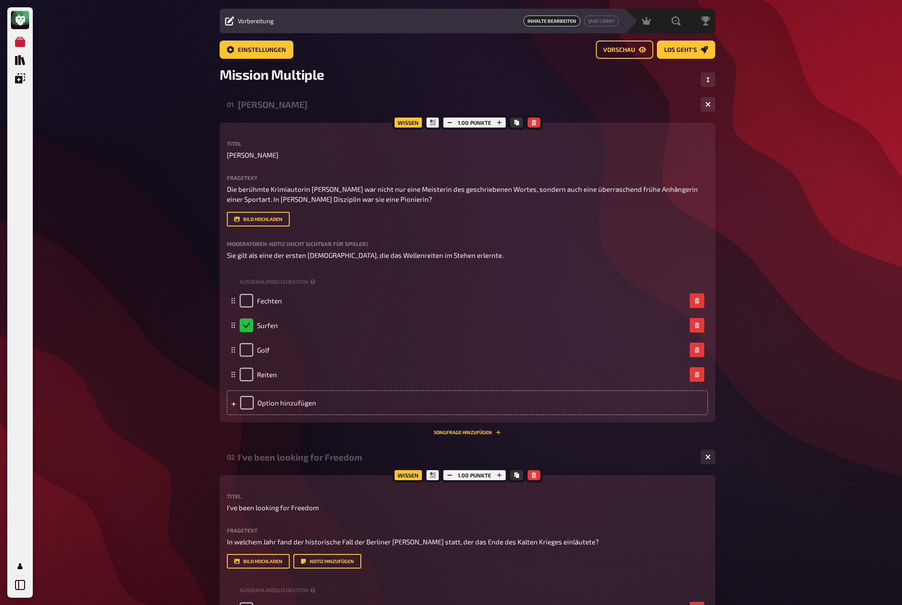
click at [233, 77] on span "Mission Multiple" at bounding box center [272, 74] width 105 height 16
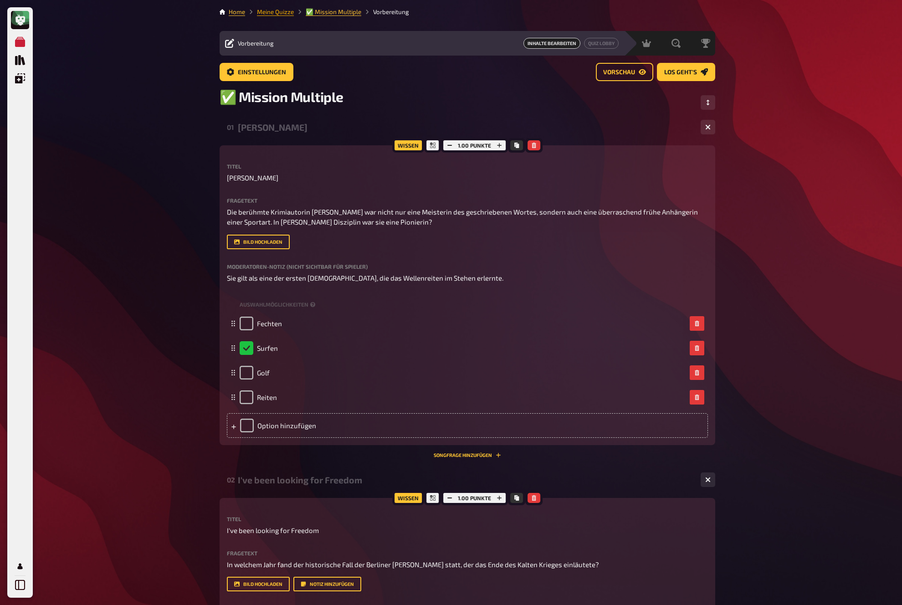
click at [272, 10] on link "Meine Quizze" at bounding box center [275, 11] width 37 height 7
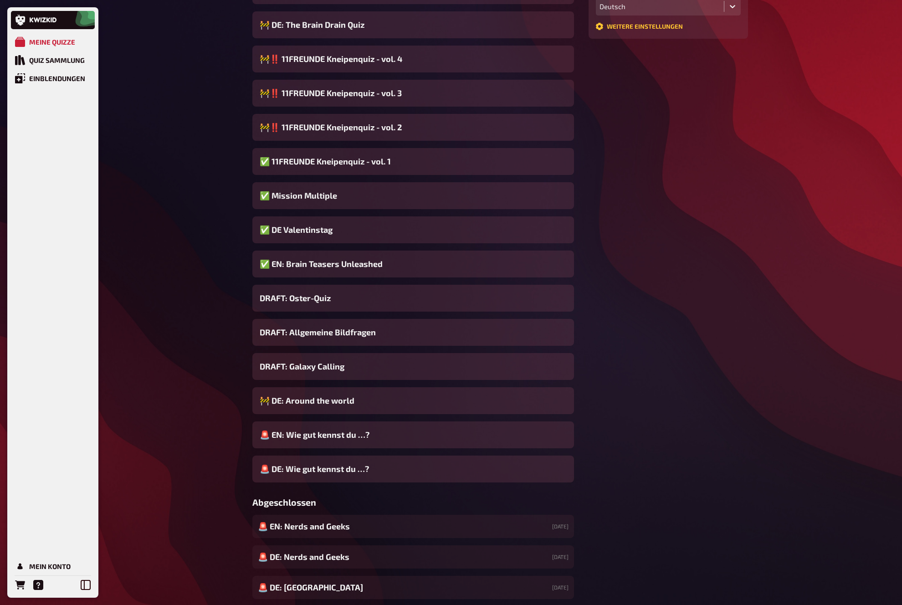
scroll to position [272, 0]
click at [217, 282] on div "Meine Quizze Quiz Sammlung Einblendungen Mein Konto Home Meine Quizze Meine Qui…" at bounding box center [451, 588] width 902 height 1720
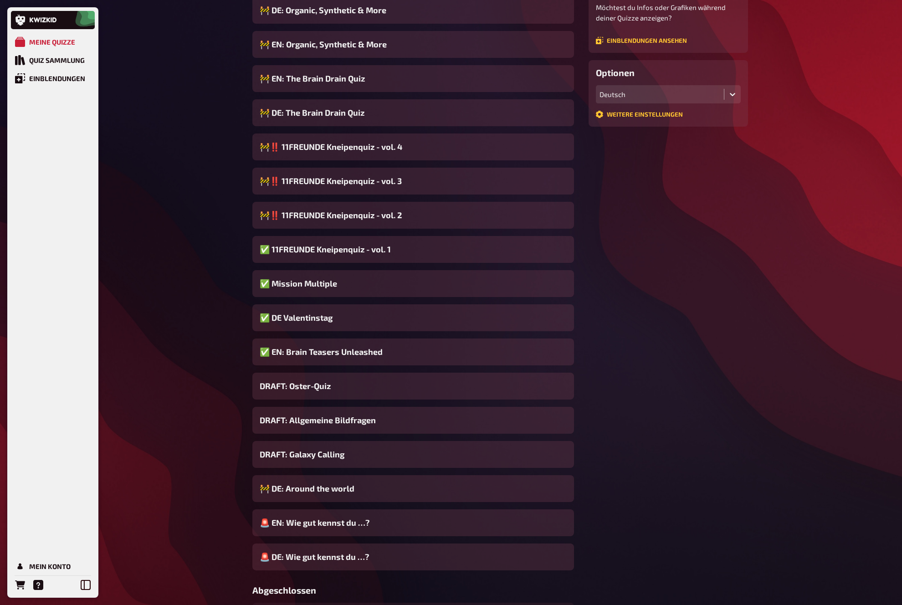
scroll to position [184, 0]
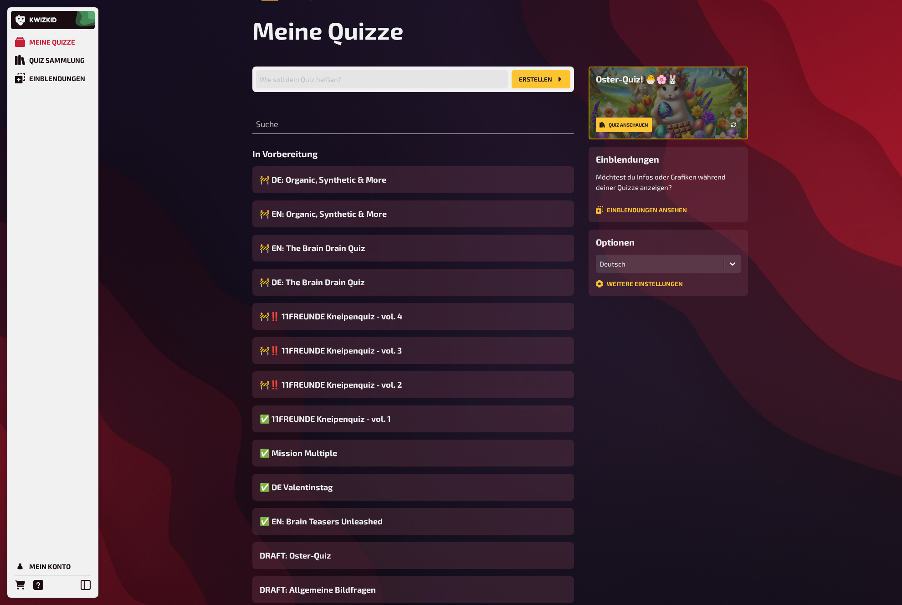
scroll to position [0, 0]
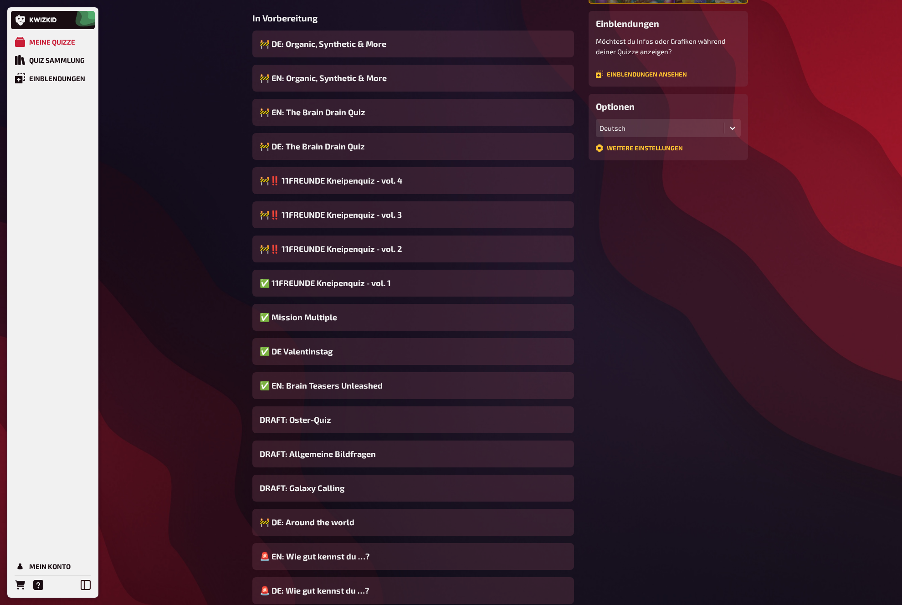
scroll to position [216, 0]
